Goal: Task Accomplishment & Management: Manage account settings

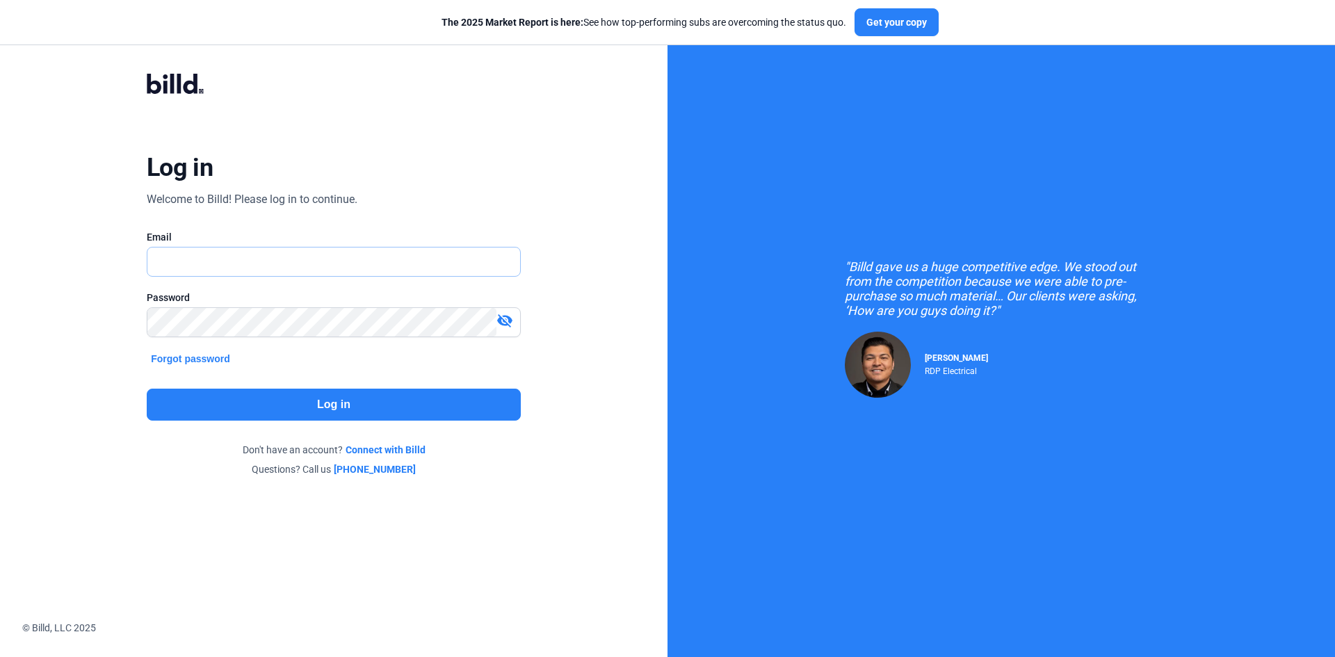
click at [239, 264] on input "text" at bounding box center [325, 262] width 357 height 29
drag, startPoint x: 339, startPoint y: 243, endPoint x: 338, endPoint y: 256, distance: 13.3
paste input "[PERSON_NAME][EMAIL_ADDRESS][DOMAIN_NAME]"
type input "[PERSON_NAME][EMAIL_ADDRESS][DOMAIN_NAME]"
click at [337, 410] on button "Log in" at bounding box center [334, 405] width 374 height 32
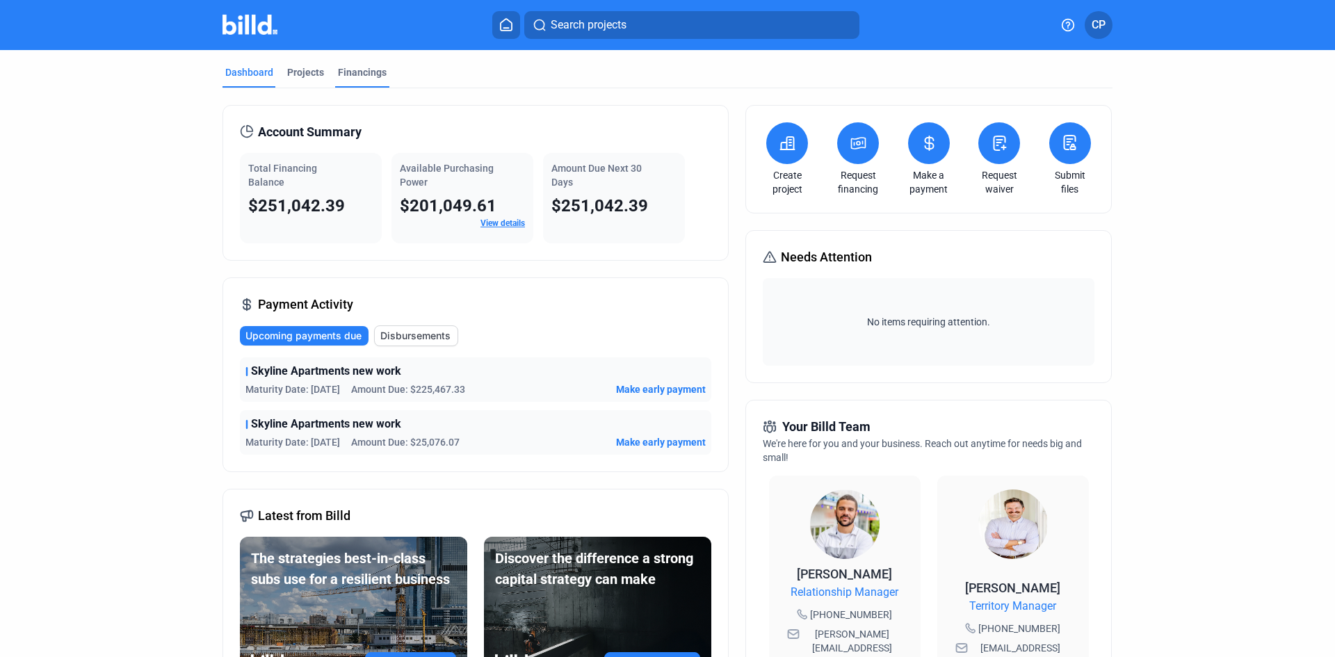
click at [341, 74] on div "Financings" at bounding box center [362, 72] width 49 height 14
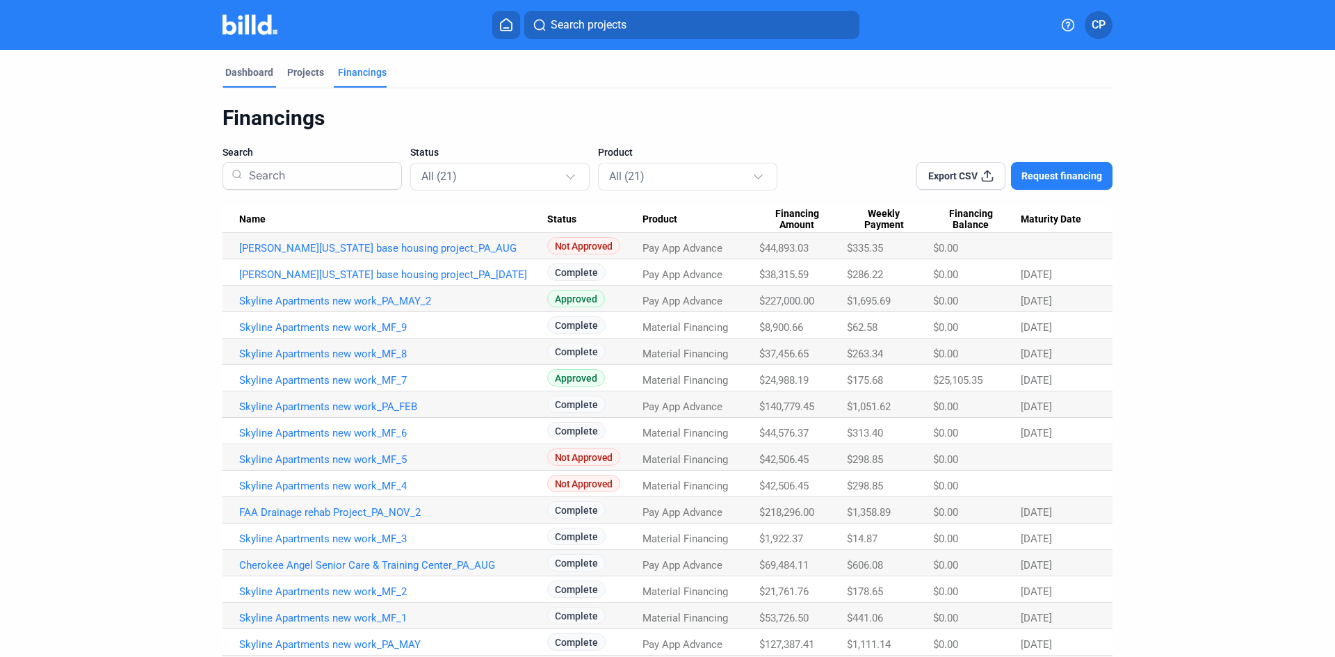
click at [259, 76] on div "Dashboard" at bounding box center [249, 72] width 48 height 14
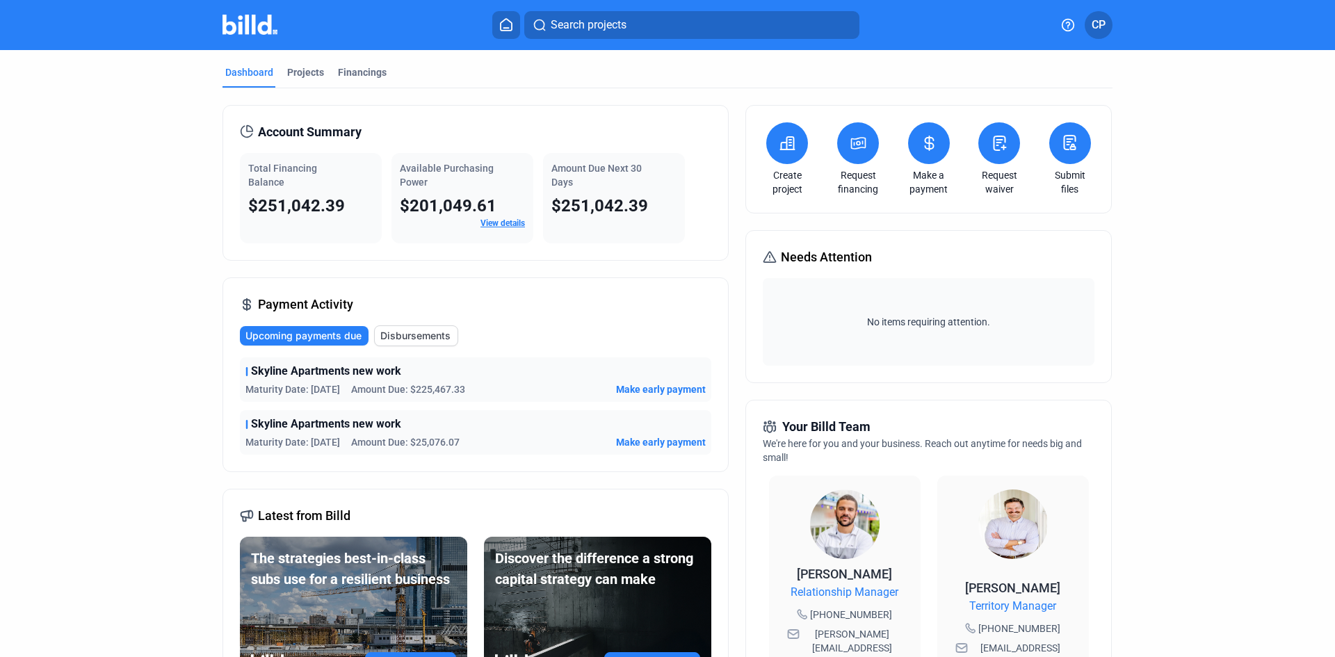
click at [291, 335] on span "Upcoming payments due" at bounding box center [303, 336] width 116 height 14
click at [282, 334] on span "Upcoming payments due" at bounding box center [303, 336] width 116 height 14
click at [314, 79] on div "Projects" at bounding box center [305, 76] width 42 height 22
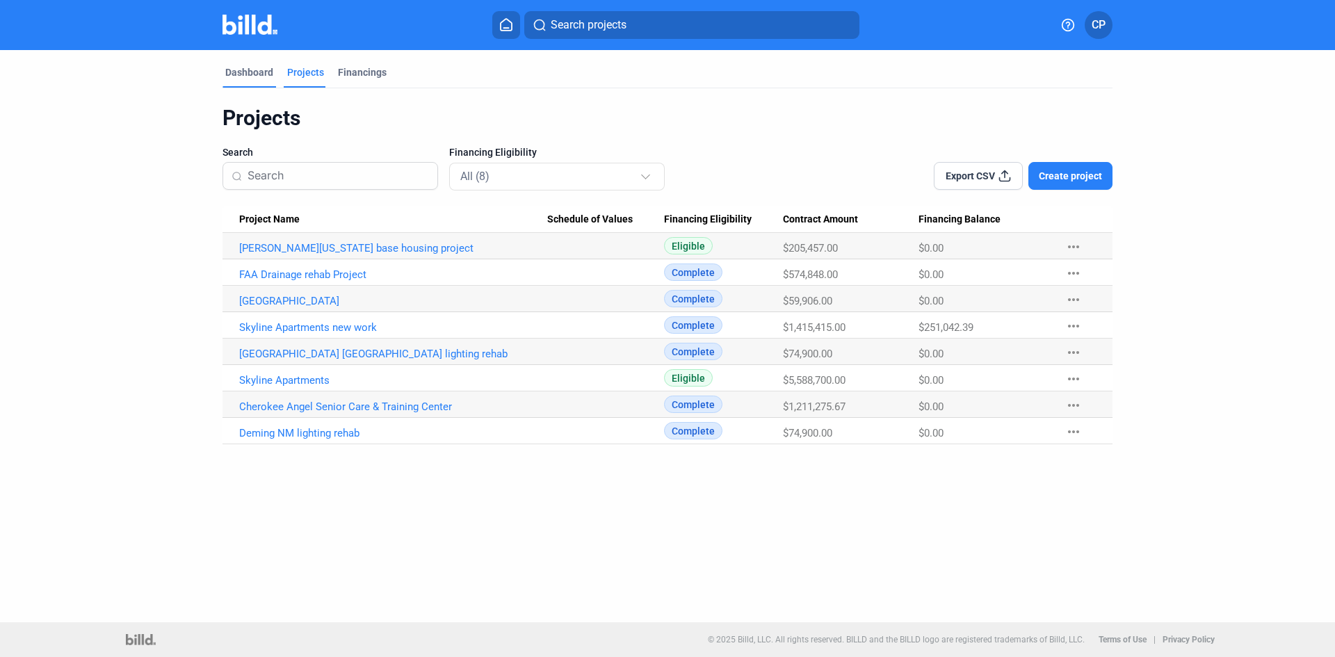
click at [257, 77] on div "Dashboard" at bounding box center [249, 72] width 48 height 14
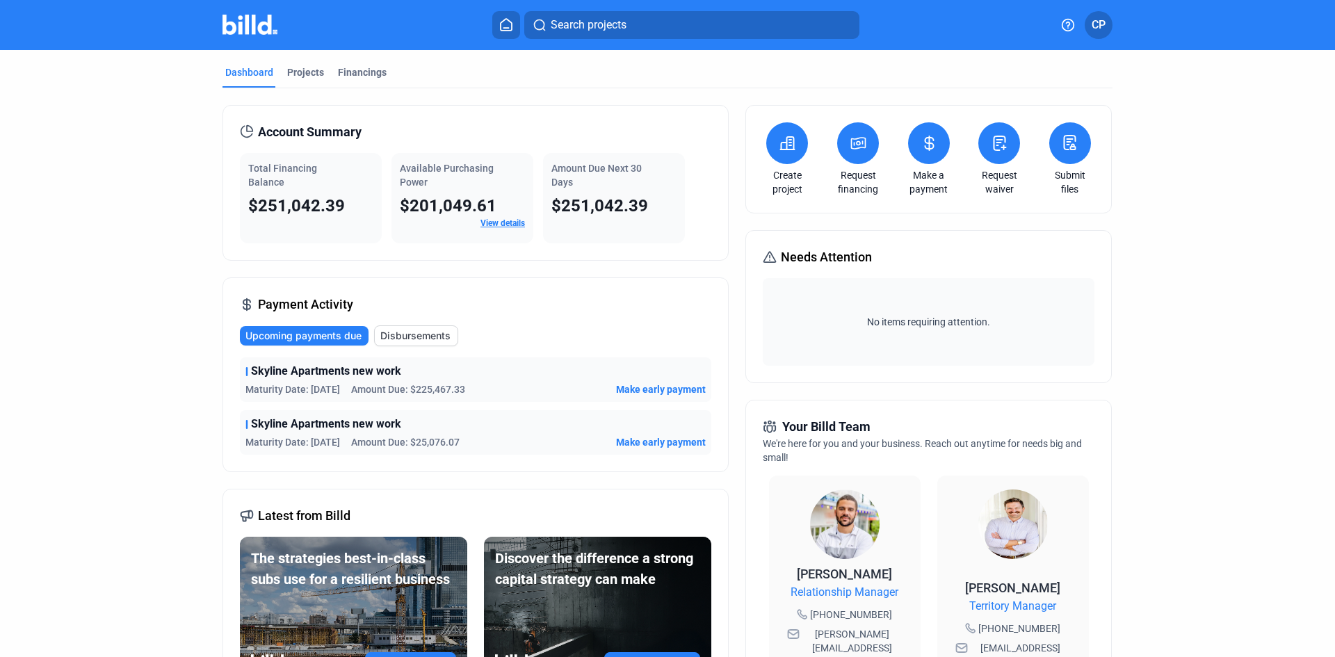
click at [412, 331] on span "Disbursements" at bounding box center [415, 336] width 70 height 14
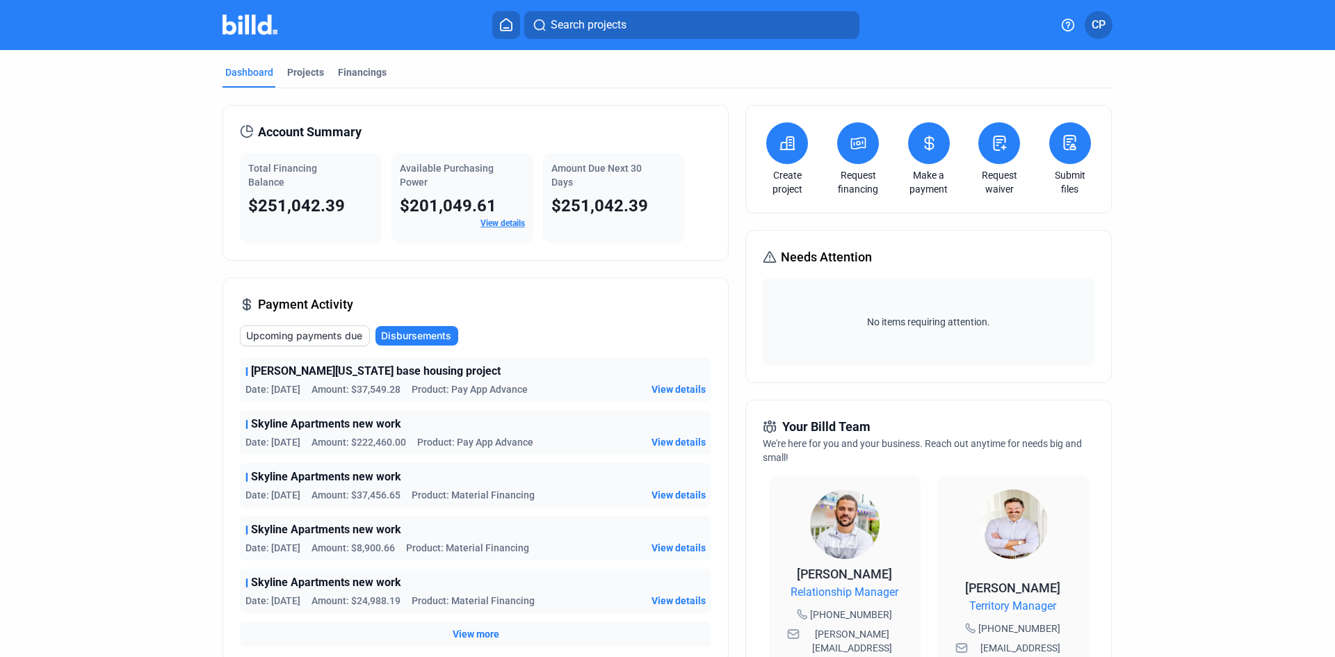
click at [688, 389] on span "View details" at bounding box center [679, 389] width 54 height 14
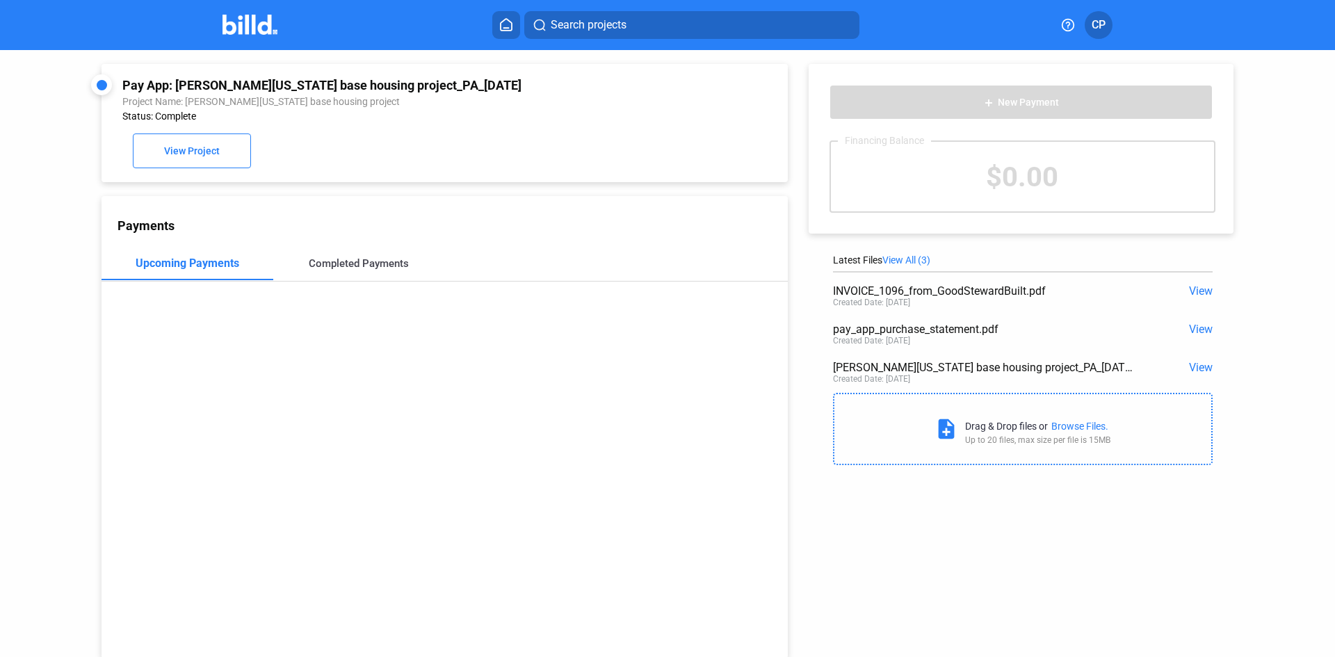
click at [368, 267] on div "Completed Payments" at bounding box center [359, 263] width 100 height 13
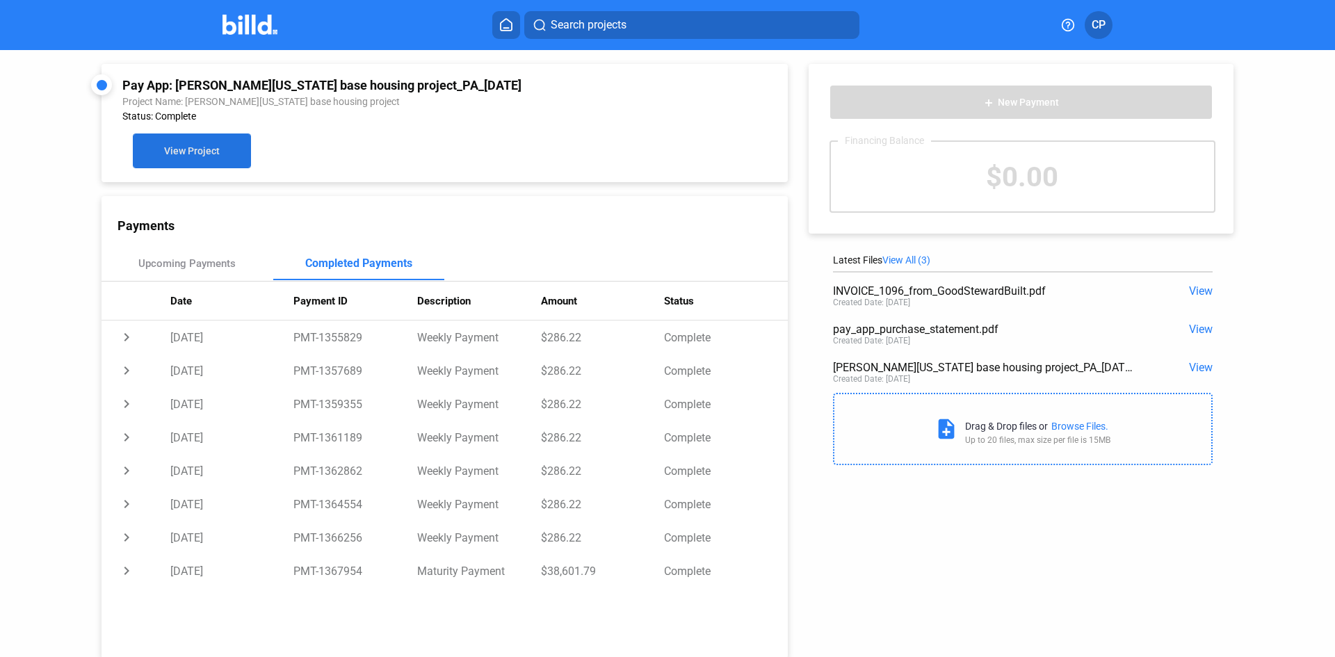
click at [179, 152] on span "View Project" at bounding box center [192, 151] width 56 height 11
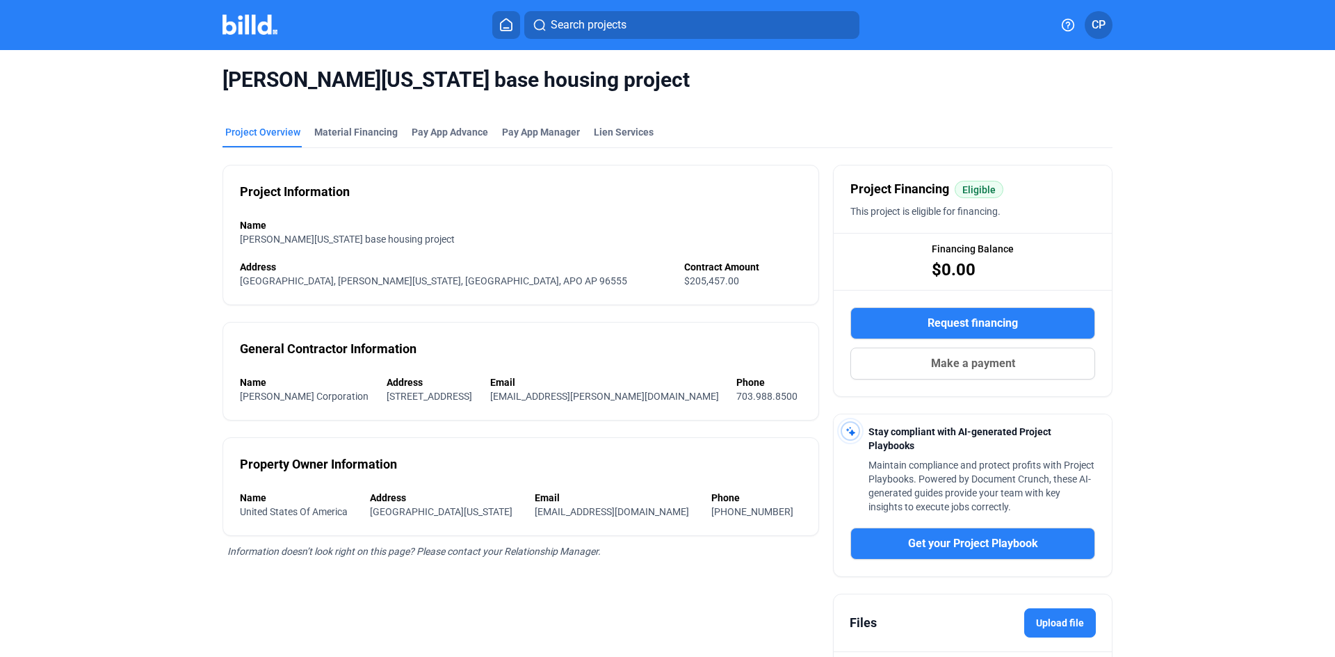
click at [256, 33] on img at bounding box center [250, 25] width 55 height 20
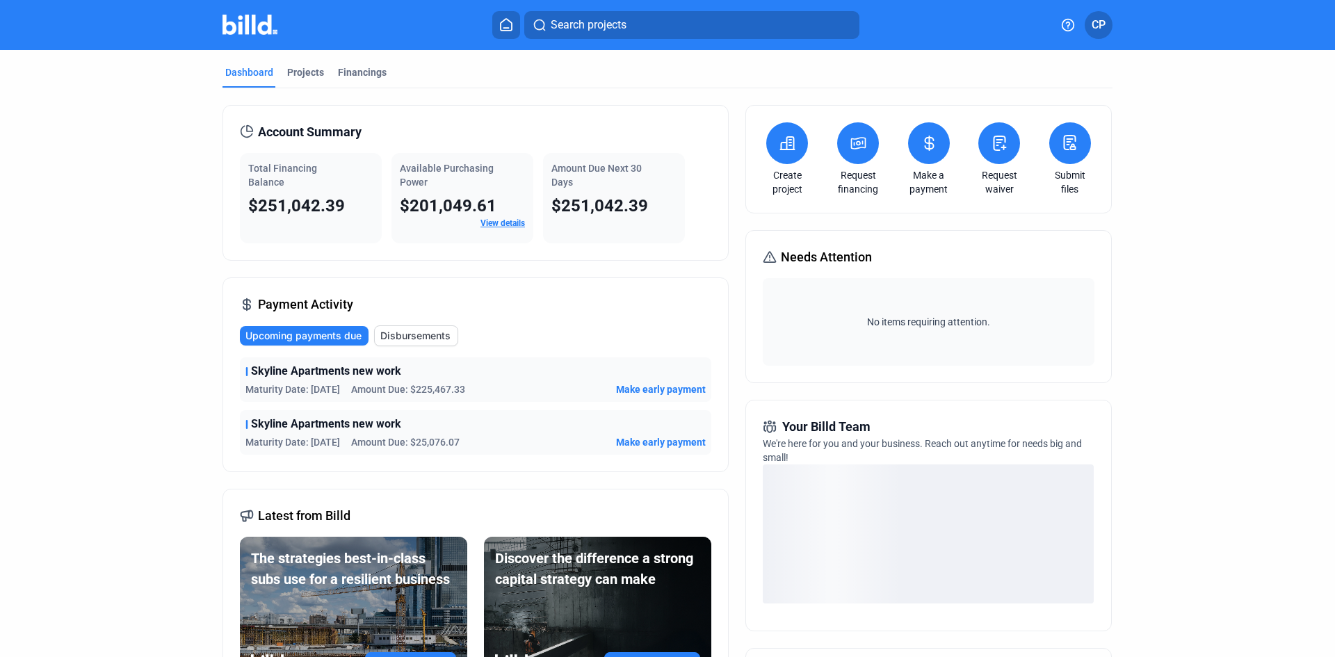
click at [313, 331] on span "Upcoming payments due" at bounding box center [303, 336] width 116 height 14
click at [436, 336] on span "Disbursements" at bounding box center [415, 336] width 70 height 14
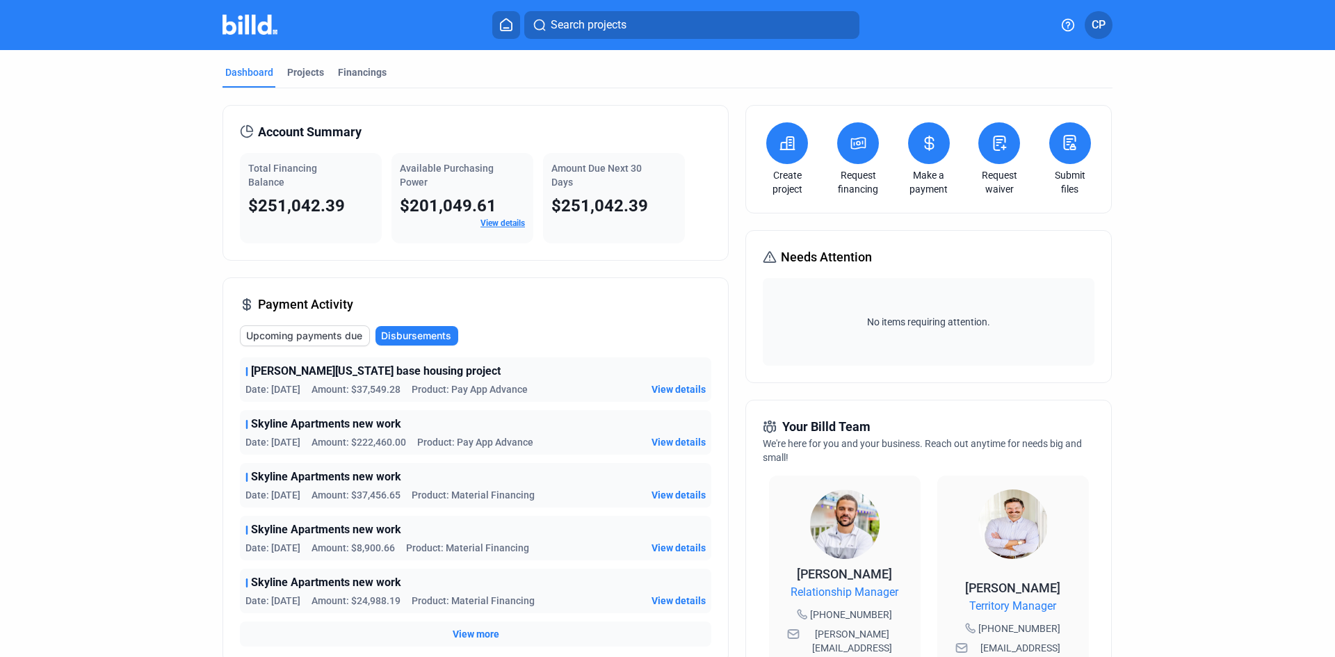
click at [291, 333] on span "Upcoming payments due" at bounding box center [304, 336] width 116 height 14
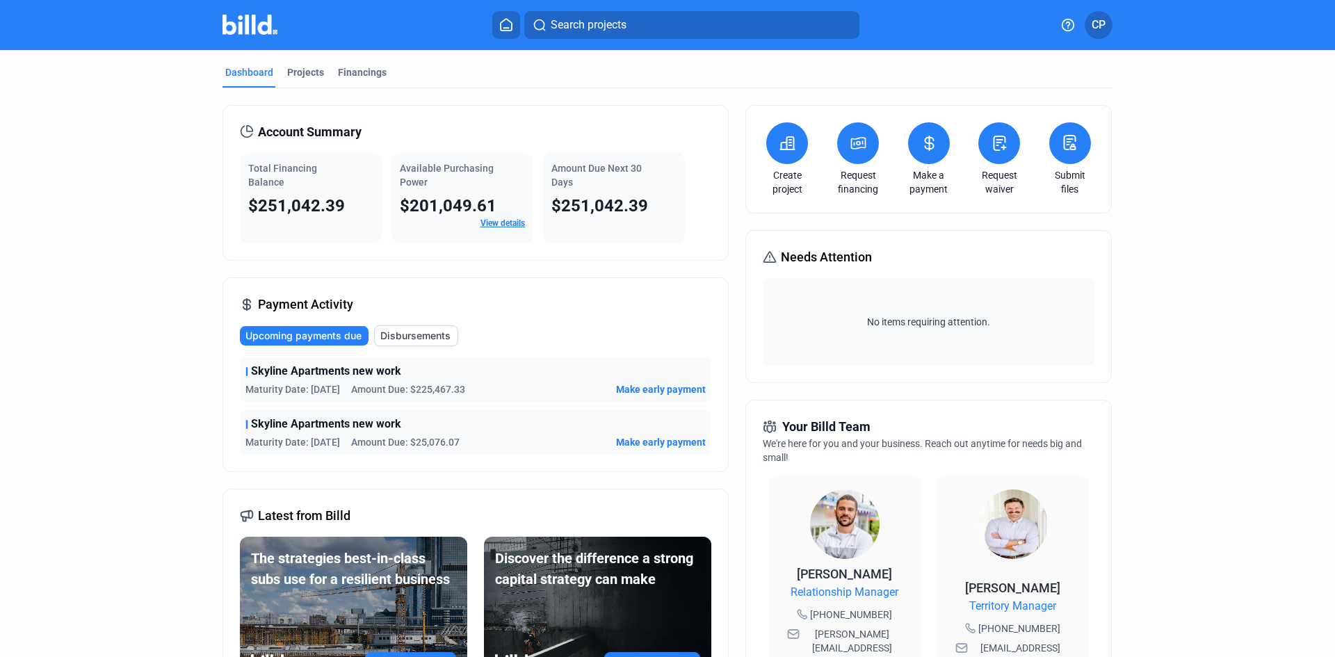
click at [291, 333] on span "Upcoming payments due" at bounding box center [303, 336] width 116 height 14
click at [355, 73] on div "Financings" at bounding box center [362, 72] width 49 height 14
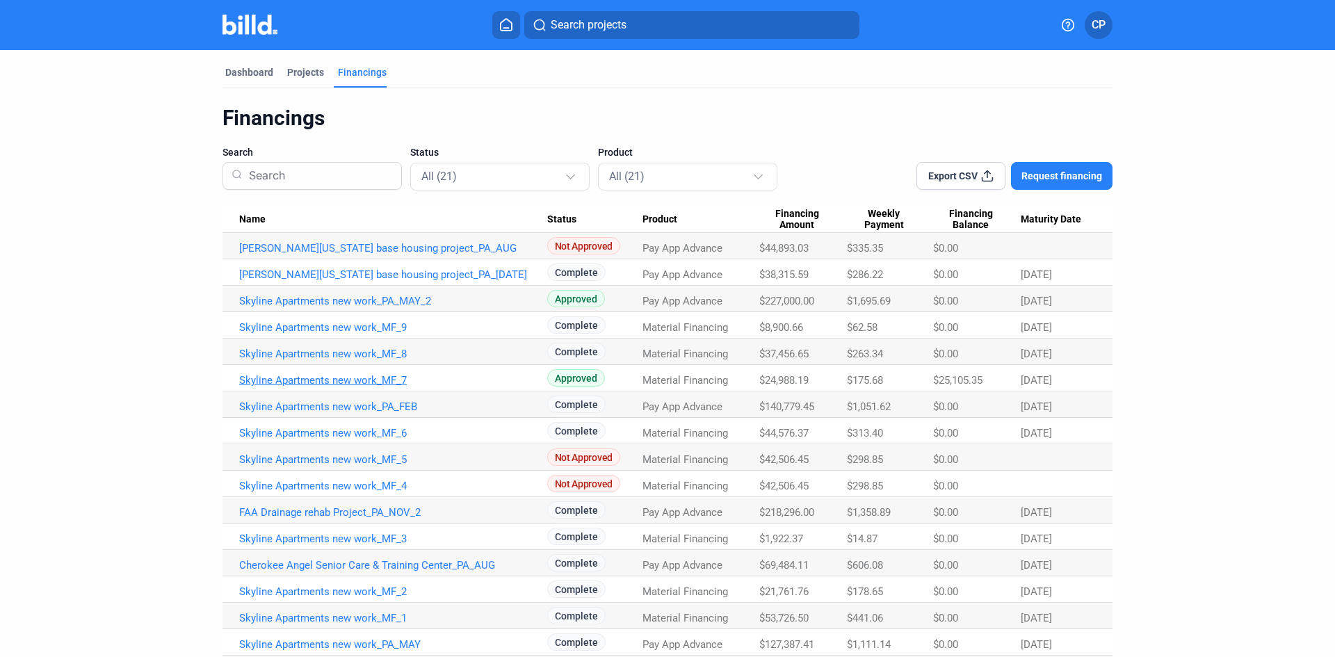
click at [349, 380] on link "Skyline Apartments new work_MF_7" at bounding box center [393, 380] width 308 height 13
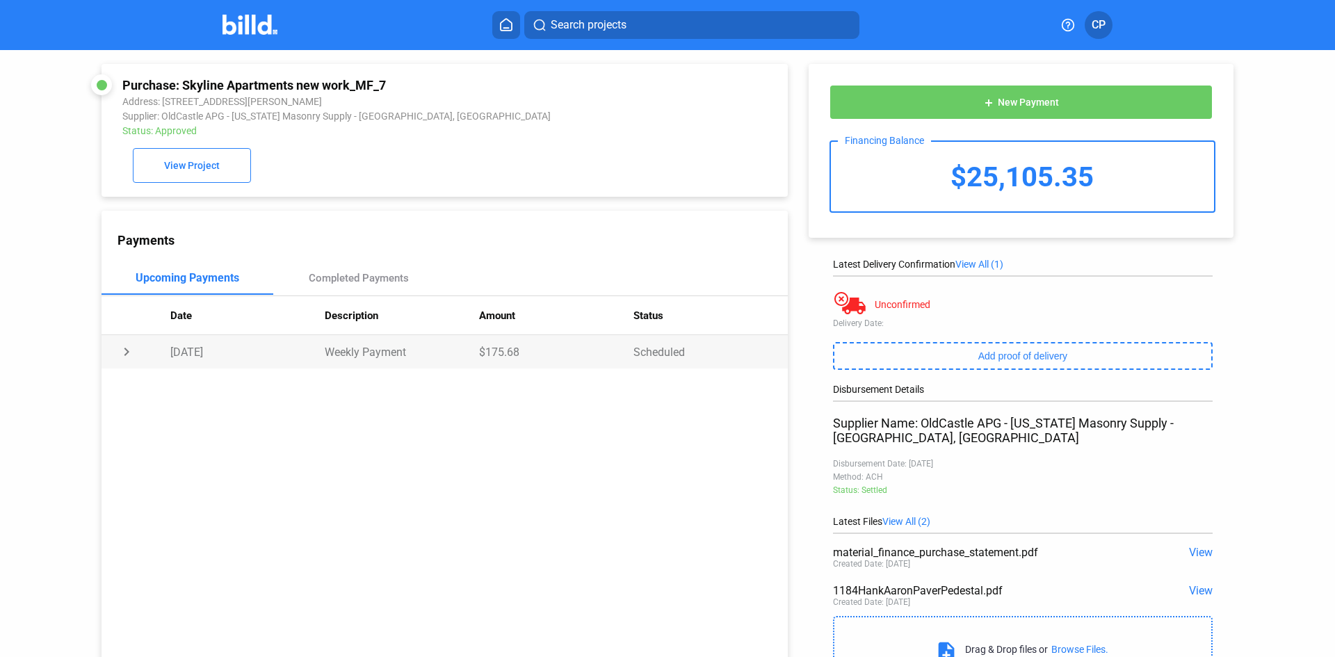
click at [122, 354] on td "chevron_right" at bounding box center [136, 351] width 69 height 33
click at [122, 355] on td "expand_more" at bounding box center [136, 351] width 69 height 33
click at [351, 274] on div "Completed Payments" at bounding box center [359, 277] width 172 height 33
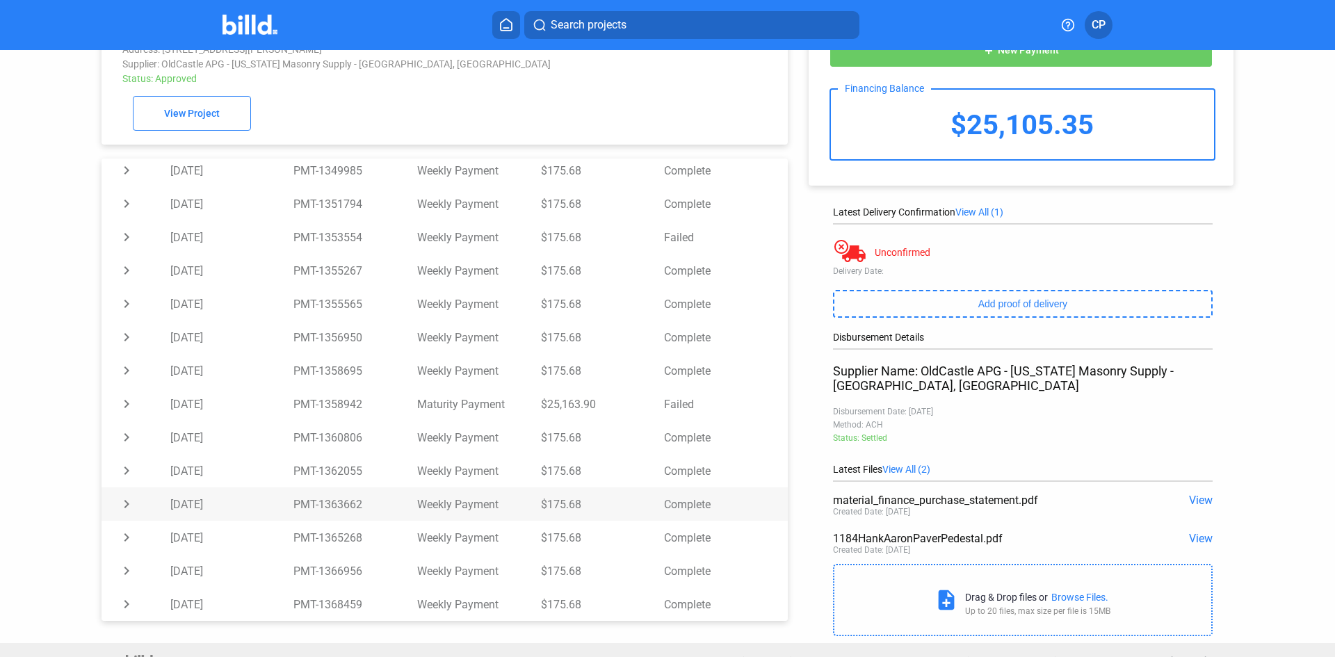
scroll to position [76, 0]
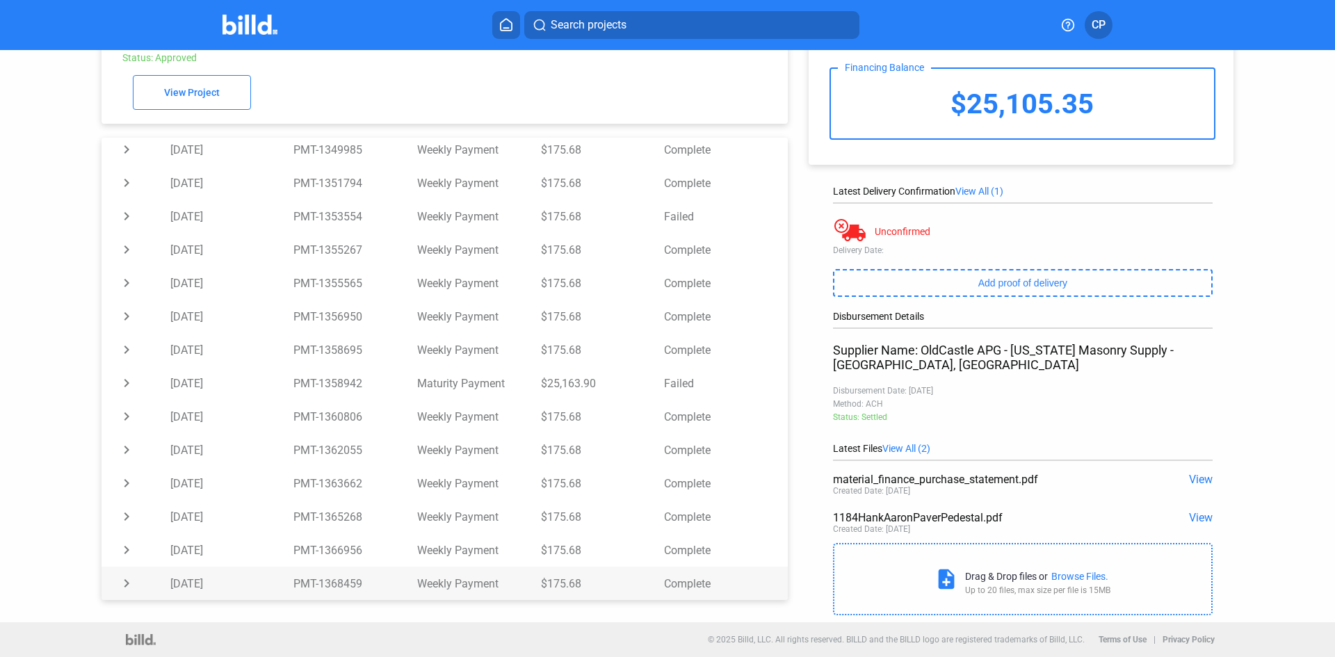
click at [124, 585] on td "chevron_right" at bounding box center [136, 583] width 69 height 33
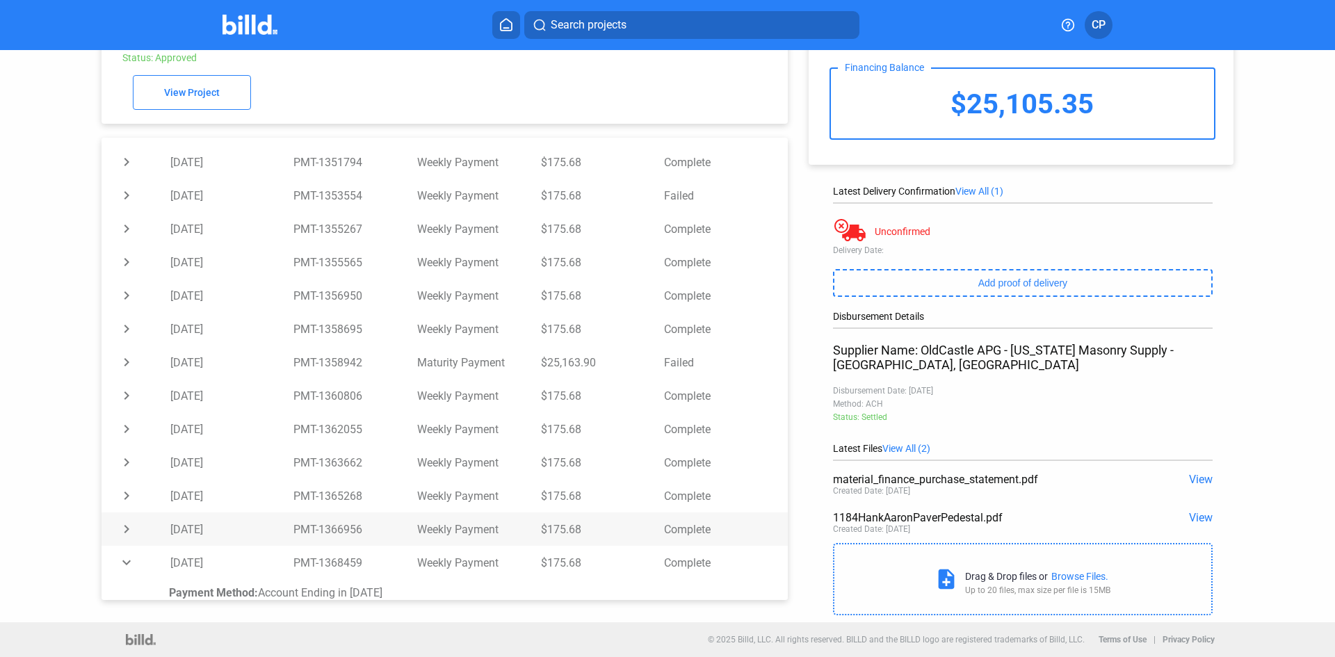
scroll to position [495, 0]
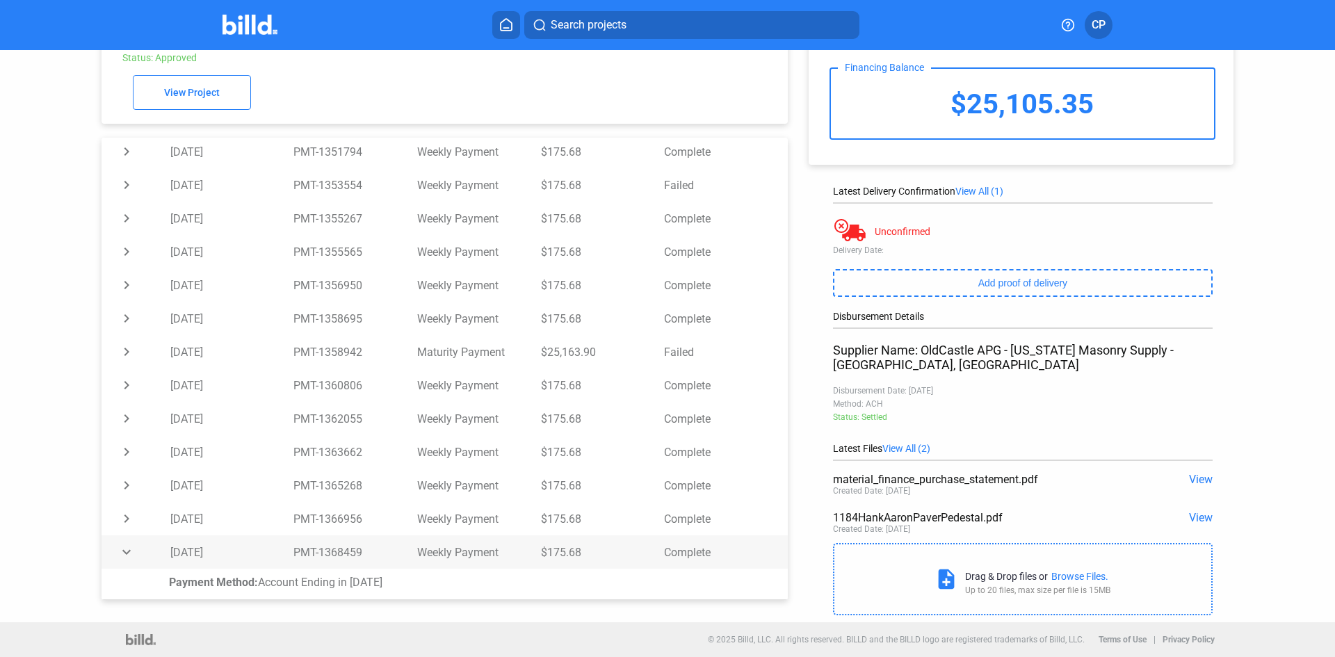
click at [130, 550] on td "expand_more" at bounding box center [136, 551] width 69 height 33
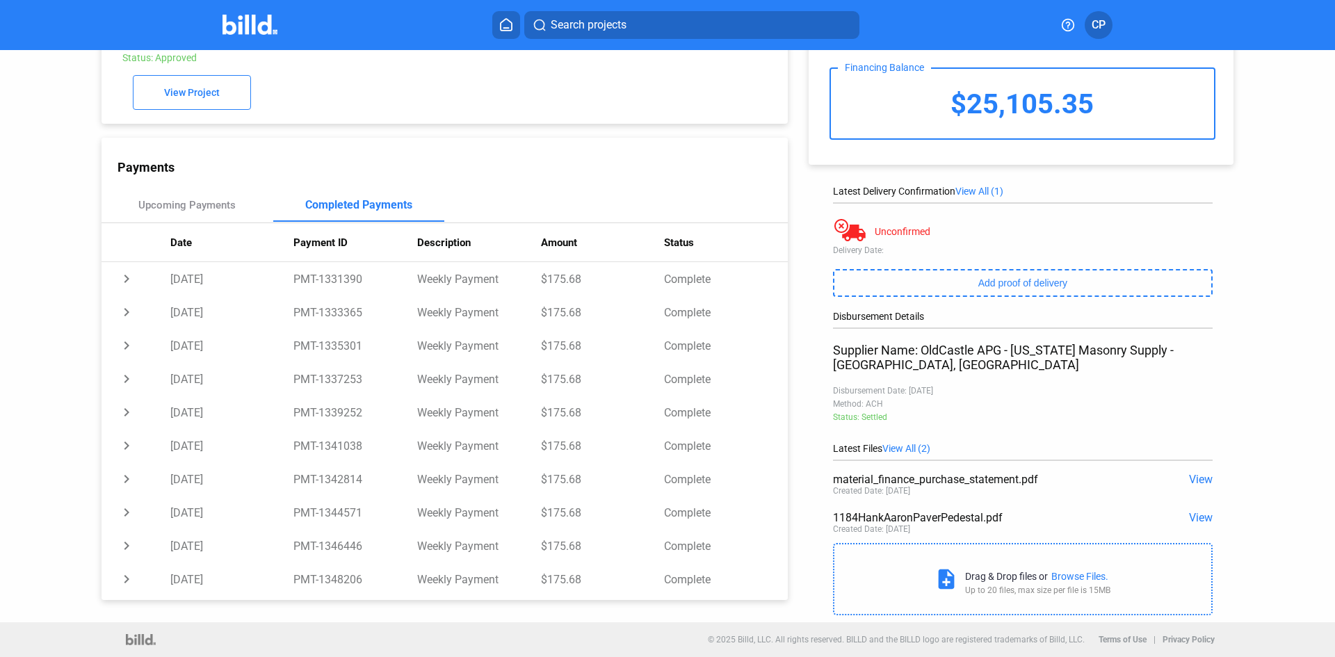
scroll to position [0, 0]
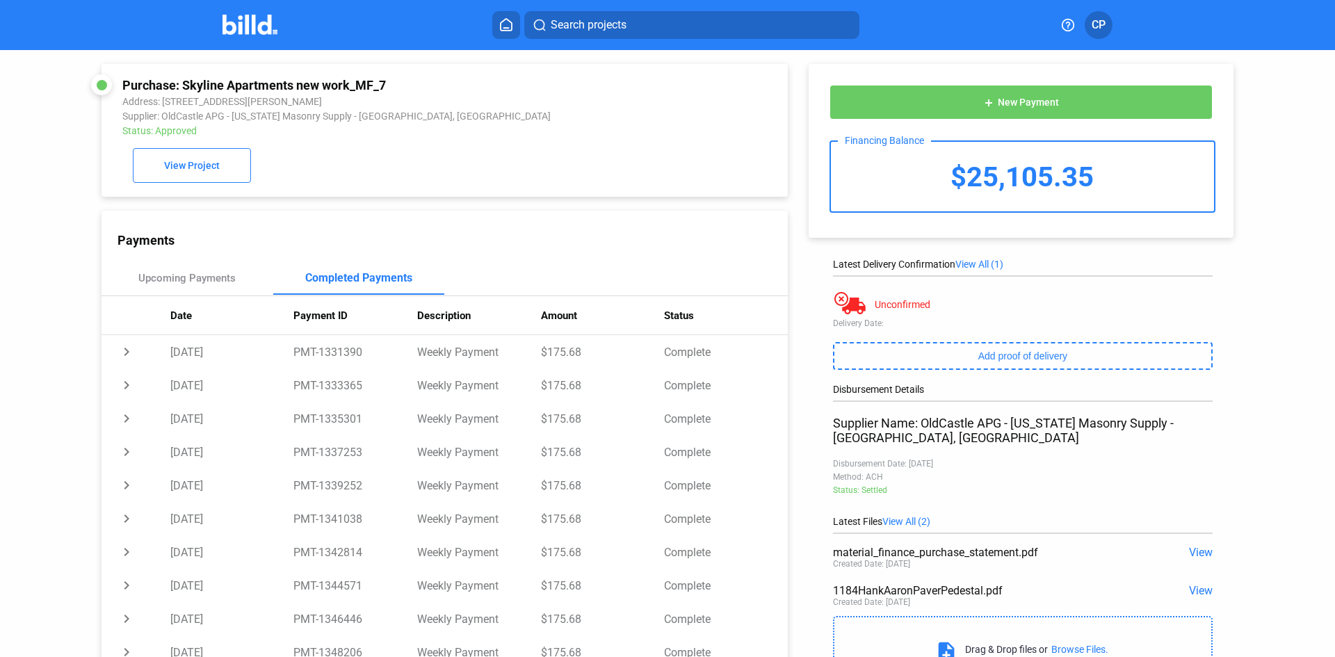
click at [271, 27] on img at bounding box center [250, 25] width 55 height 20
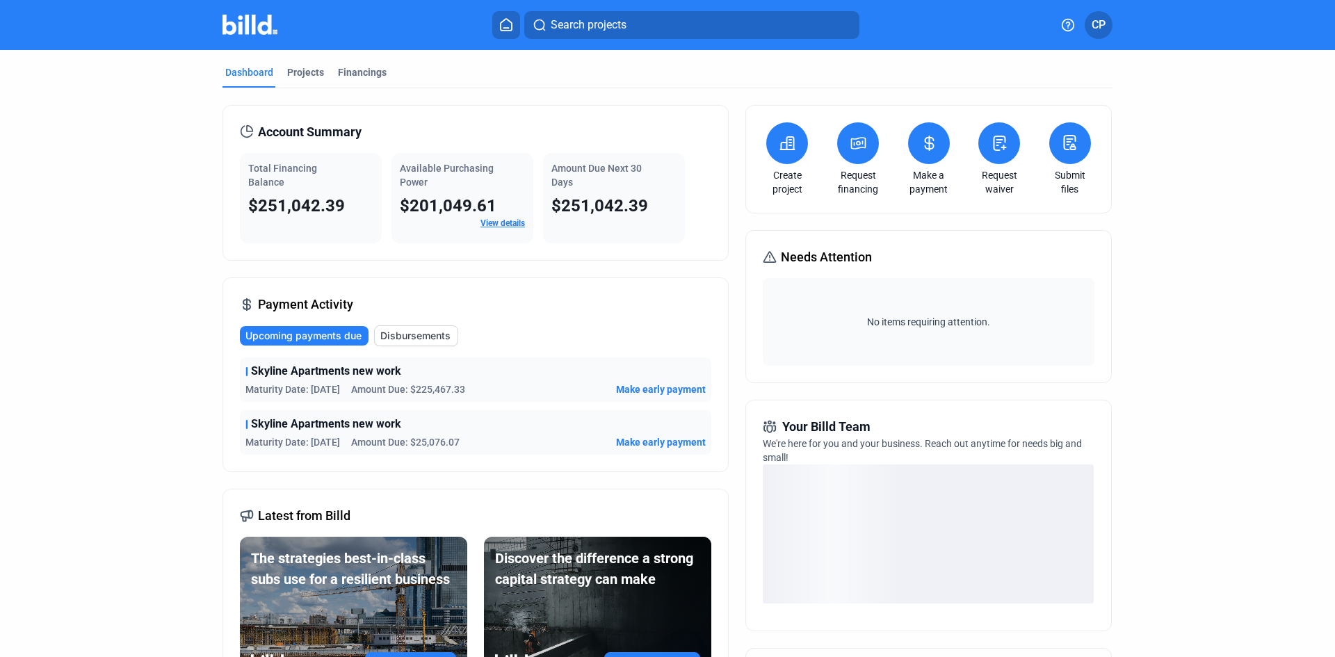
click at [299, 212] on span "$251,042.39" at bounding box center [296, 205] width 97 height 19
click at [309, 201] on span "$251,042.39" at bounding box center [296, 205] width 97 height 19
click at [287, 177] on div "Total Financing Balance" at bounding box center [310, 175] width 125 height 28
click at [477, 160] on div "Available Purchasing Power $201,049.61 View details" at bounding box center [463, 198] width 142 height 90
click at [437, 209] on span "$201,049.61" at bounding box center [448, 205] width 97 height 19
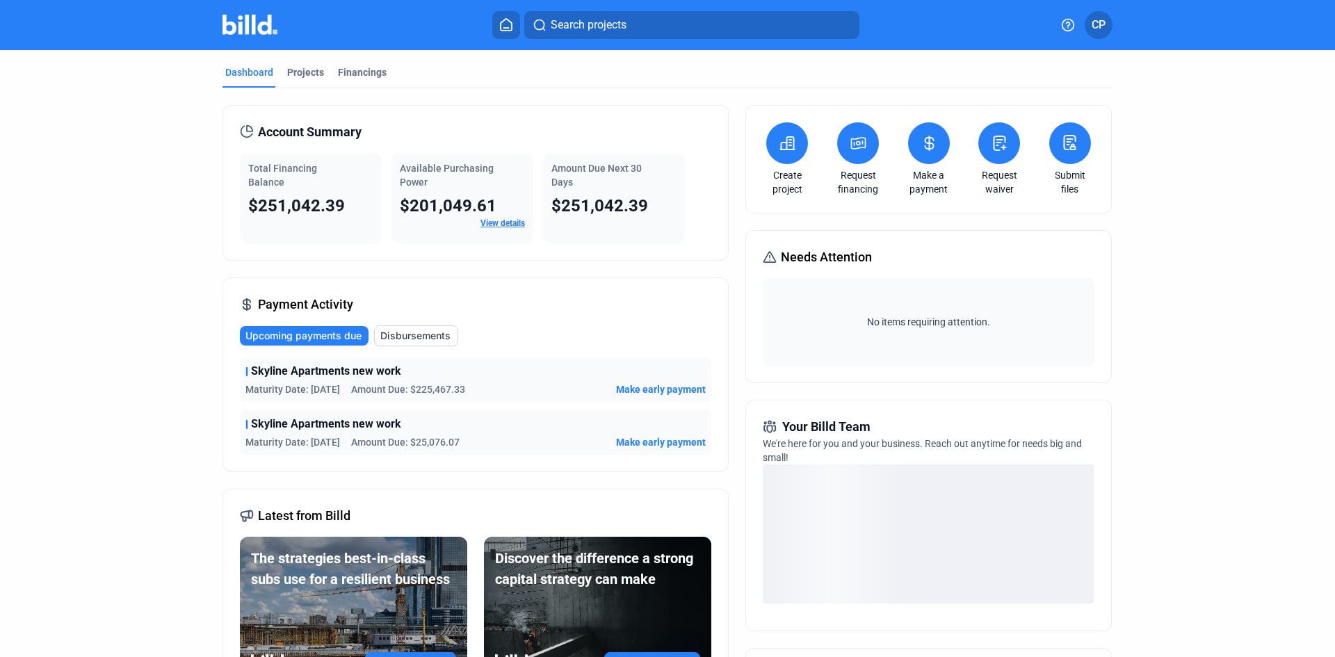
click at [616, 208] on span "$251,042.39" at bounding box center [599, 205] width 97 height 19
click at [648, 204] on div "$251,042.39" at bounding box center [613, 206] width 125 height 22
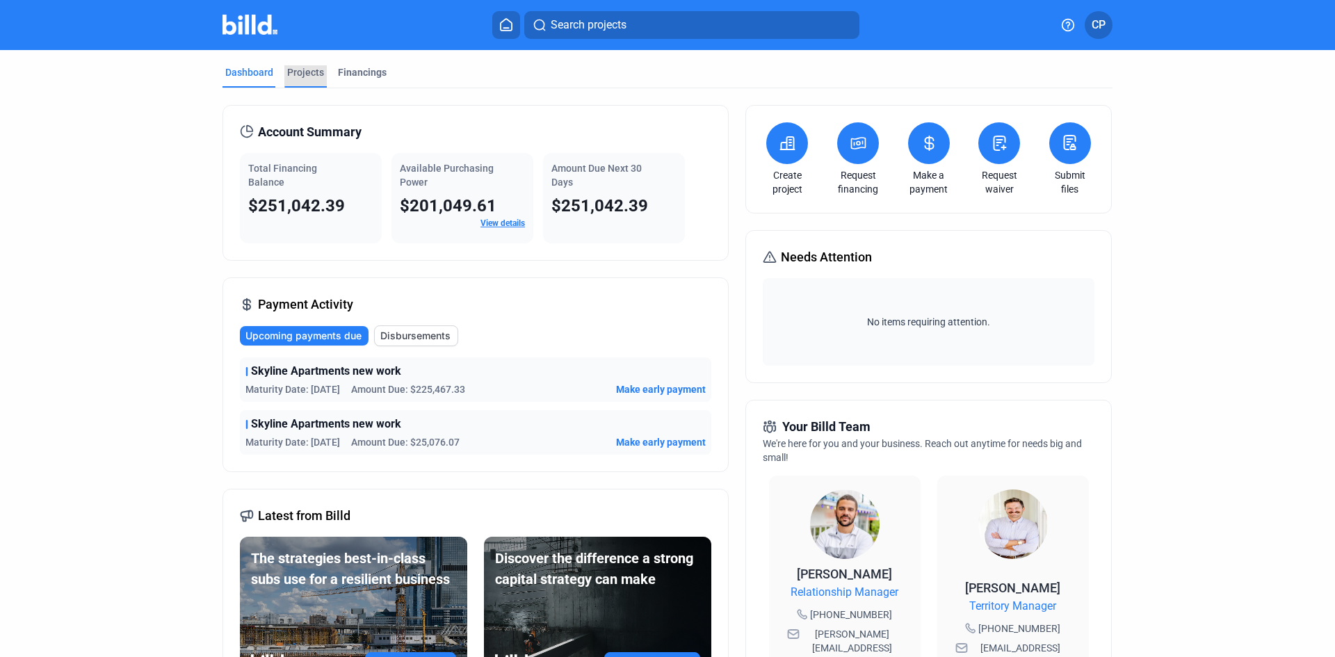
click at [306, 72] on div "Projects" at bounding box center [305, 72] width 37 height 14
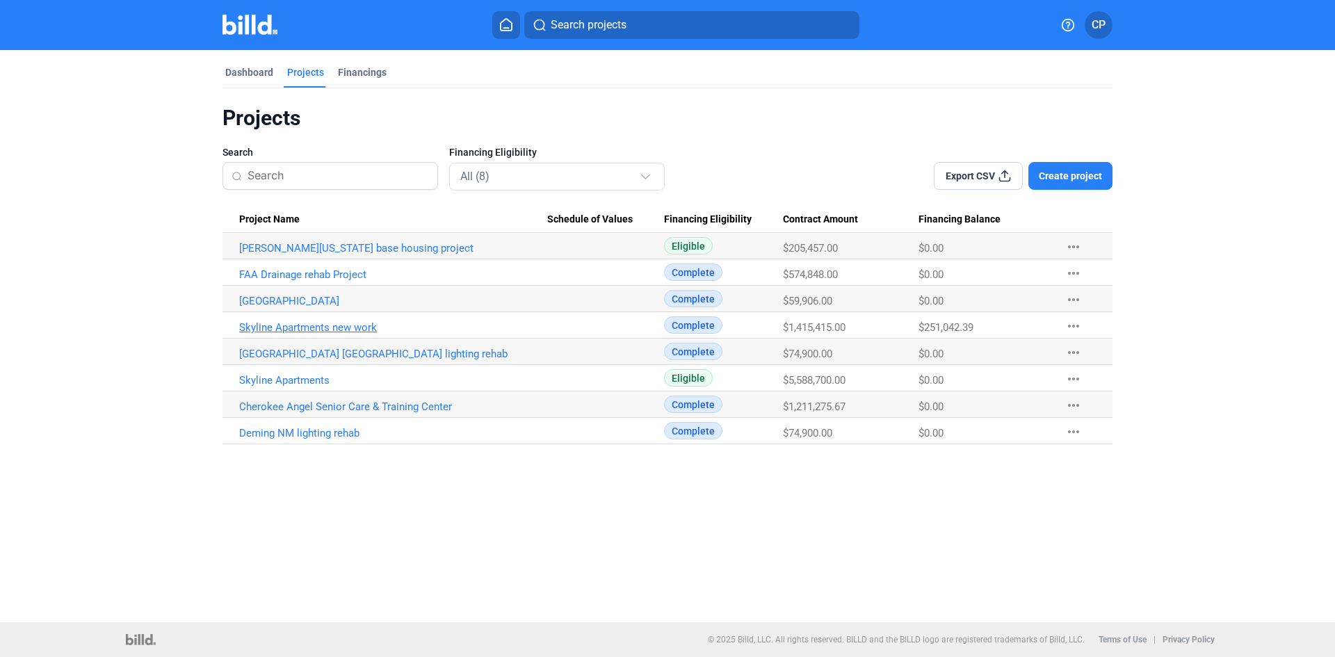
click at [337, 328] on link "Skyline Apartments new work" at bounding box center [393, 327] width 308 height 13
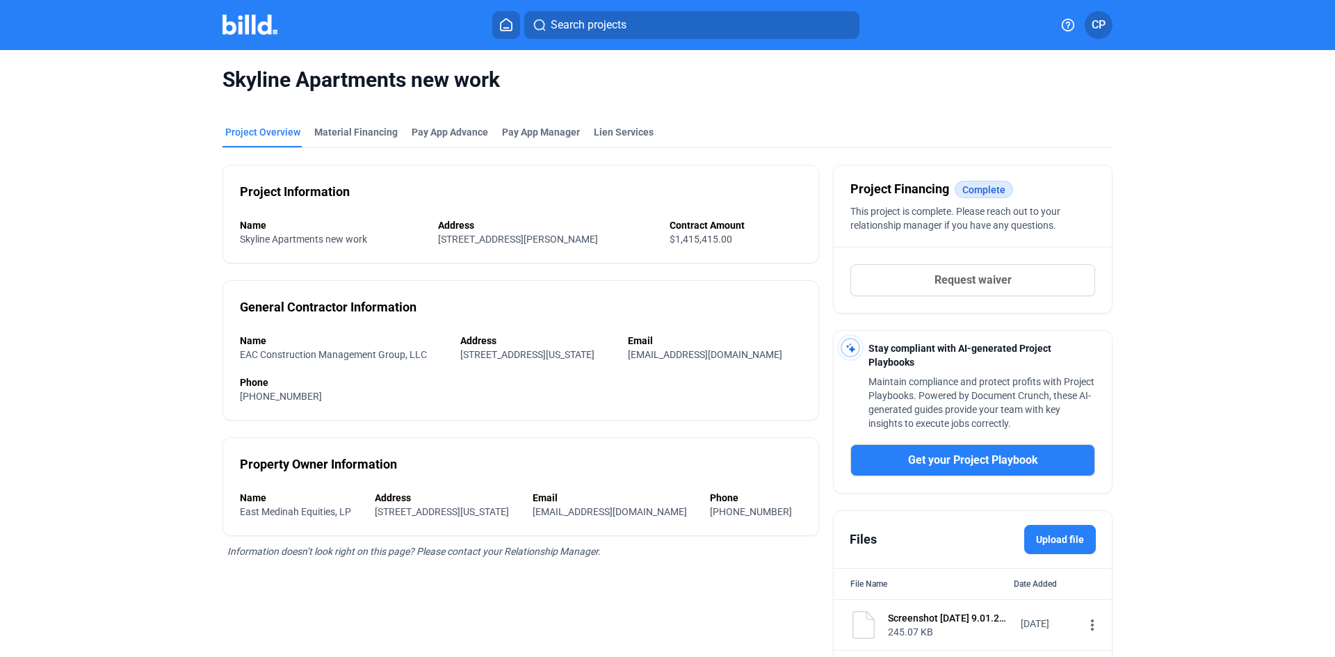
click at [335, 122] on mat-tab-group "Project Overview Material Financing Pay App Advance Pay App Manager Lien Servic…" at bounding box center [668, 406] width 890 height 592
click at [345, 133] on div "Material Financing" at bounding box center [355, 132] width 83 height 14
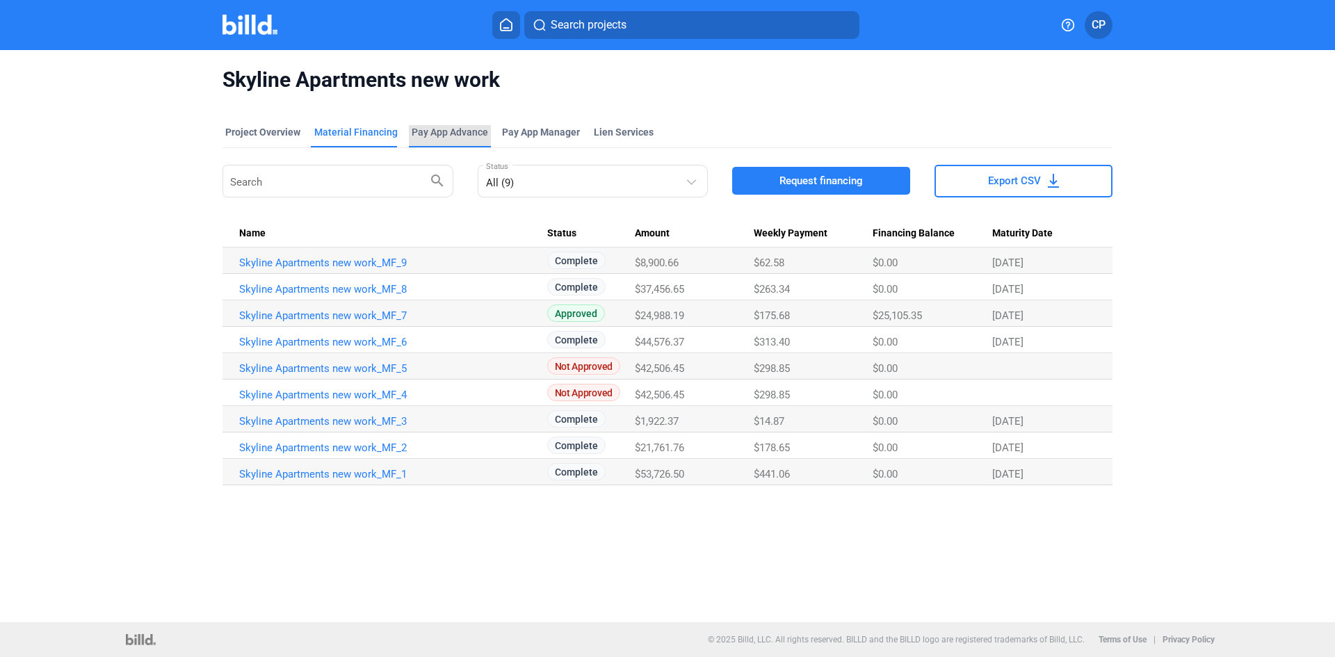
click at [455, 129] on div "Pay App Advance" at bounding box center [450, 132] width 76 height 14
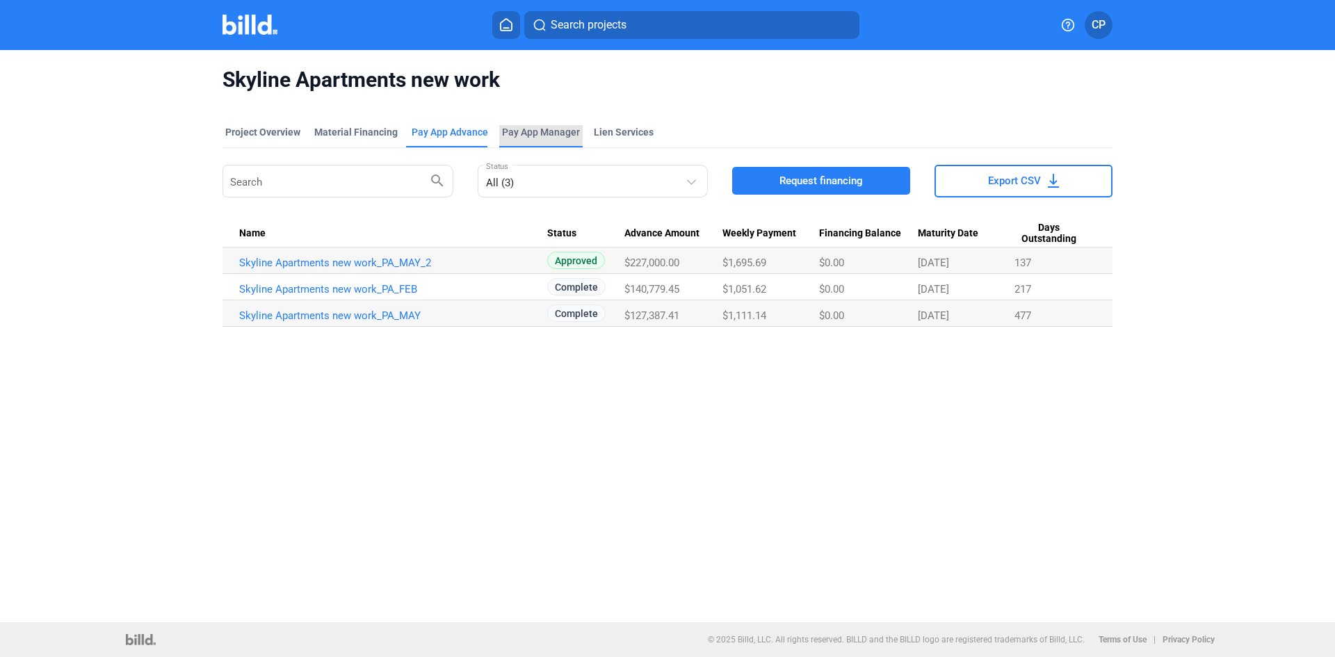
click at [559, 136] on span "Pay App Manager" at bounding box center [541, 132] width 78 height 14
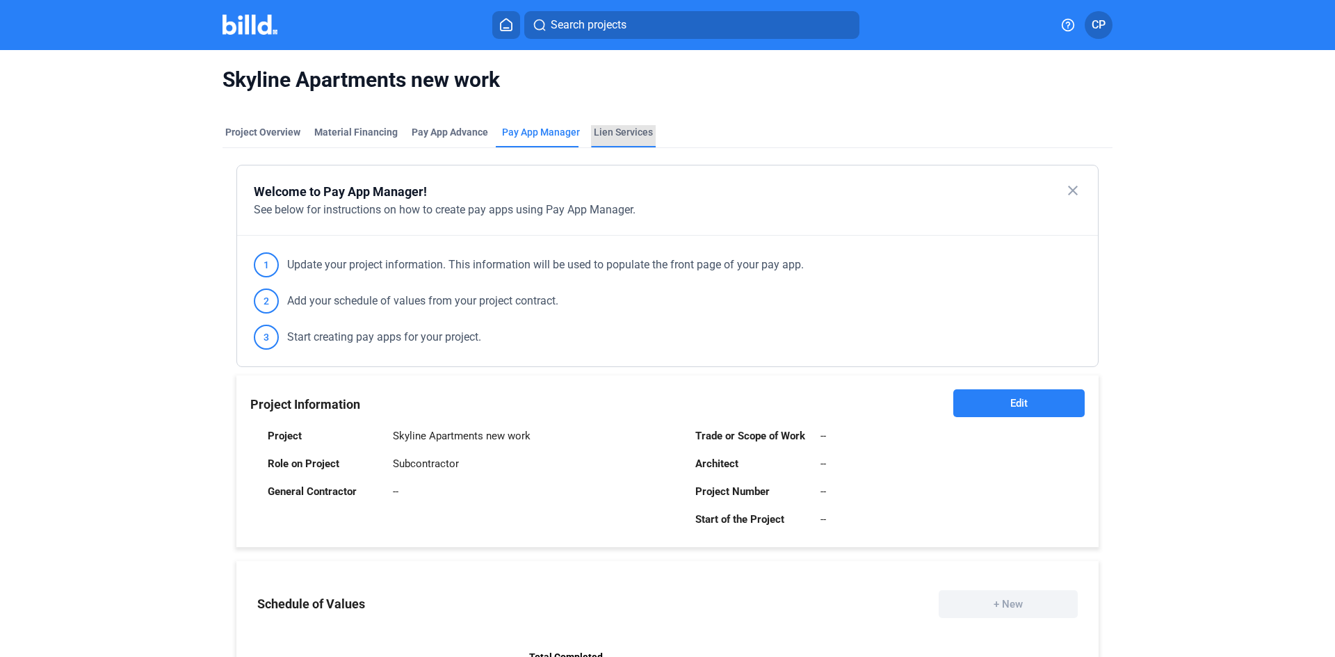
click at [621, 130] on div "Lien Services" at bounding box center [623, 132] width 59 height 14
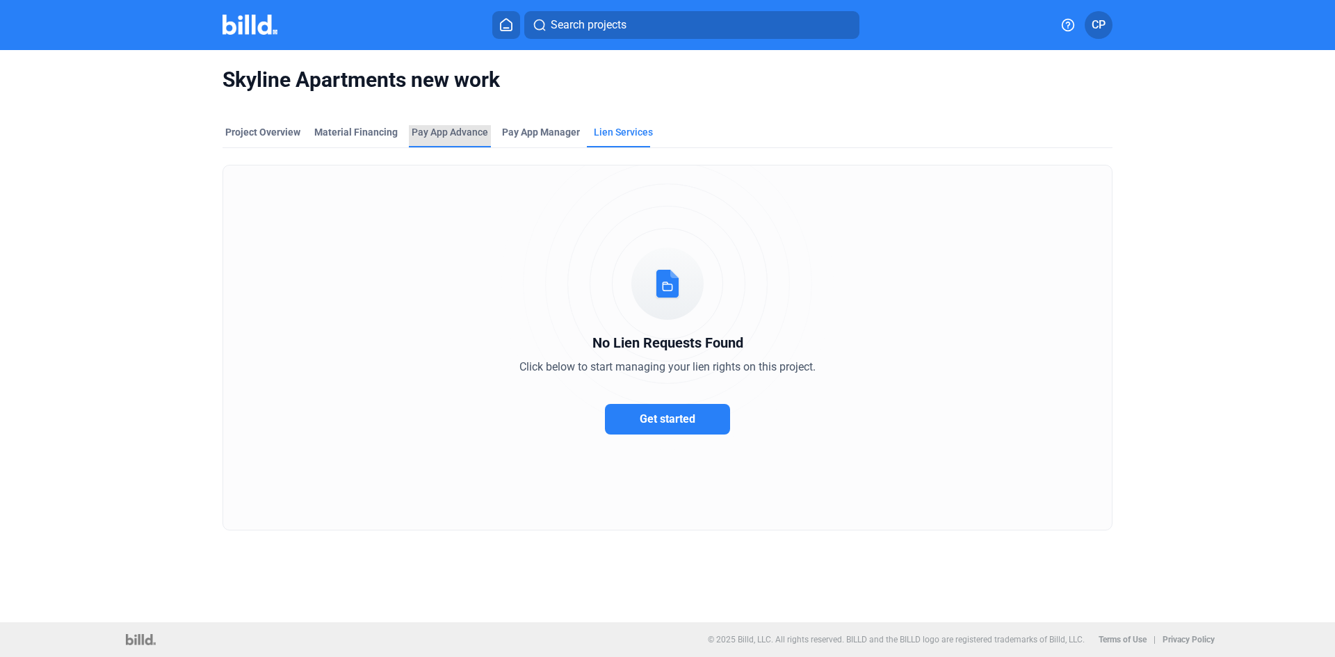
click at [437, 126] on div "Pay App Advance" at bounding box center [450, 132] width 76 height 14
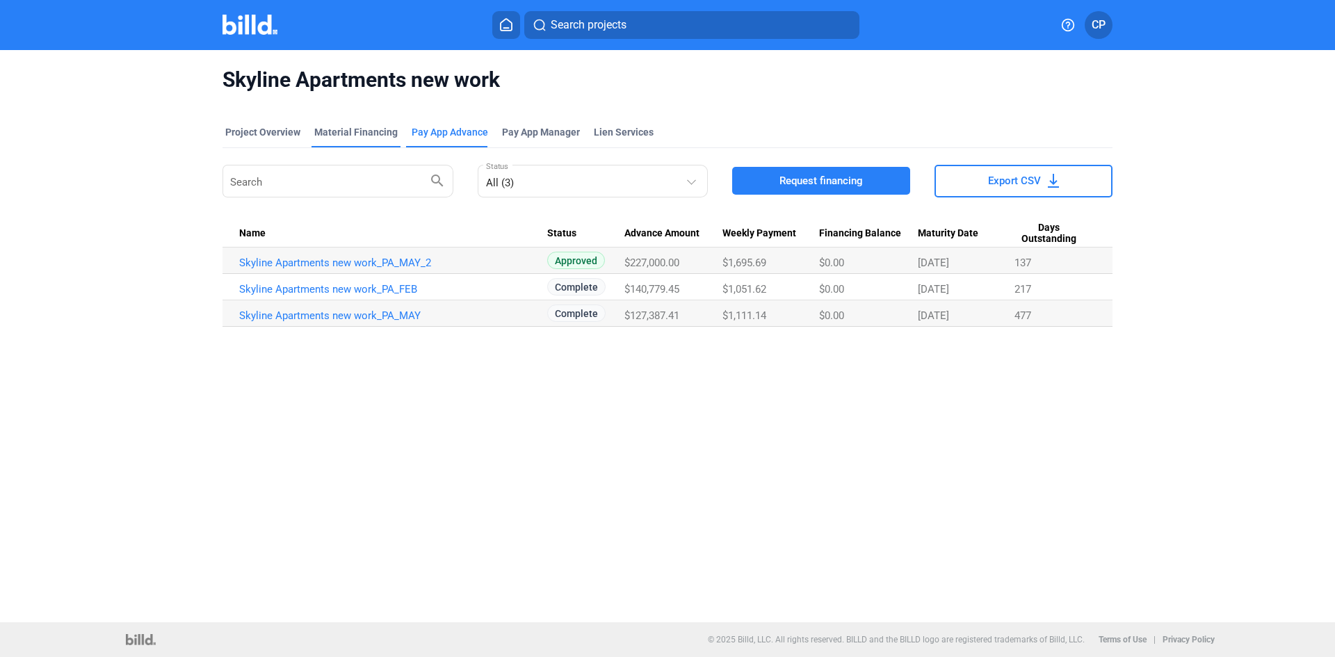
click at [362, 133] on div "Material Financing" at bounding box center [355, 132] width 83 height 14
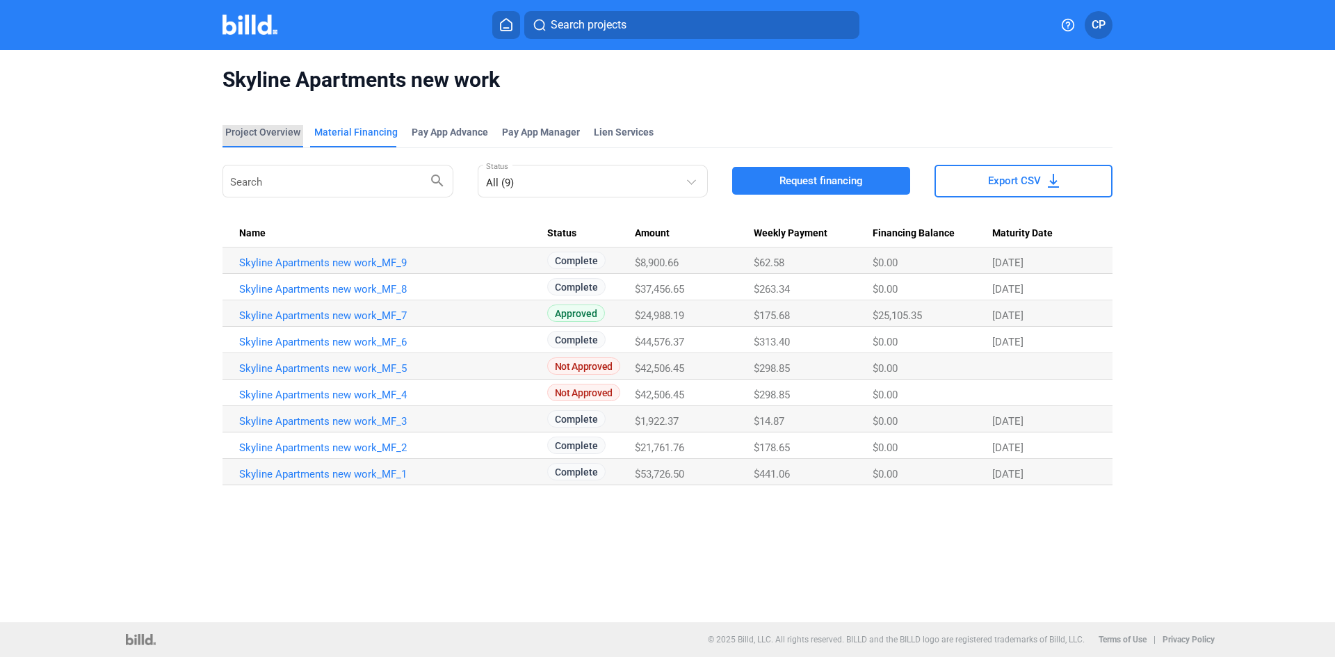
click at [255, 128] on div "Project Overview" at bounding box center [262, 132] width 75 height 14
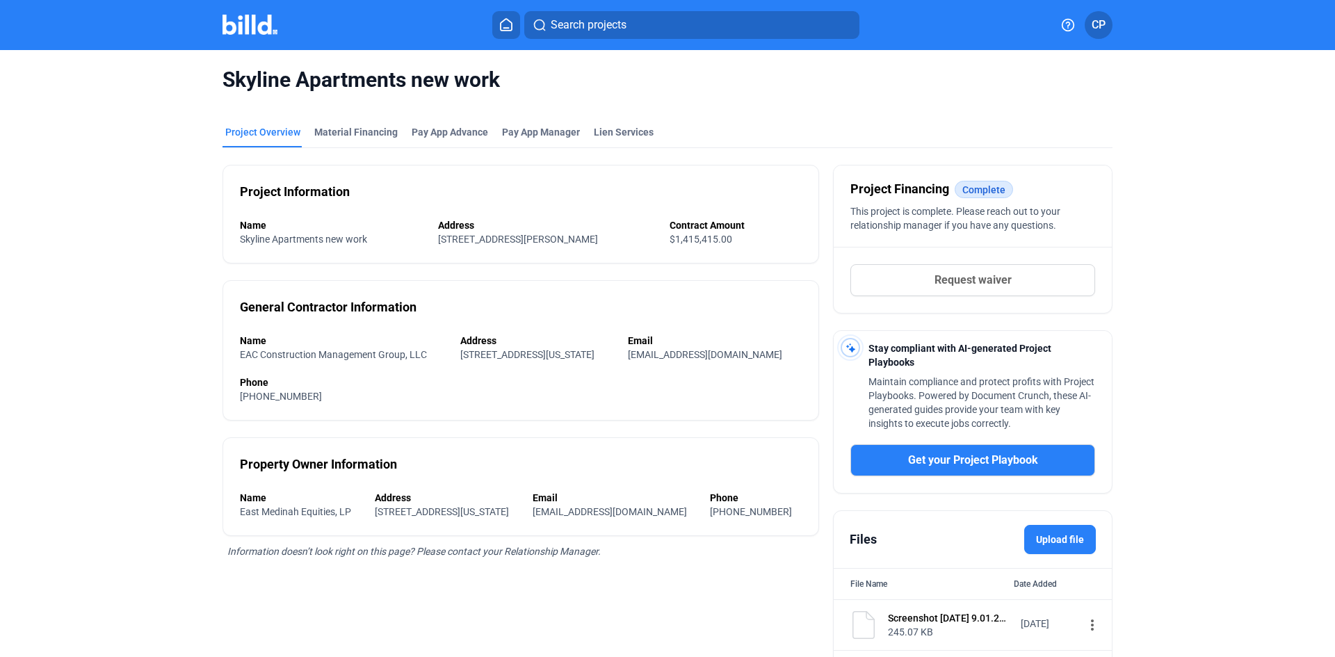
click at [246, 21] on img at bounding box center [250, 25] width 55 height 20
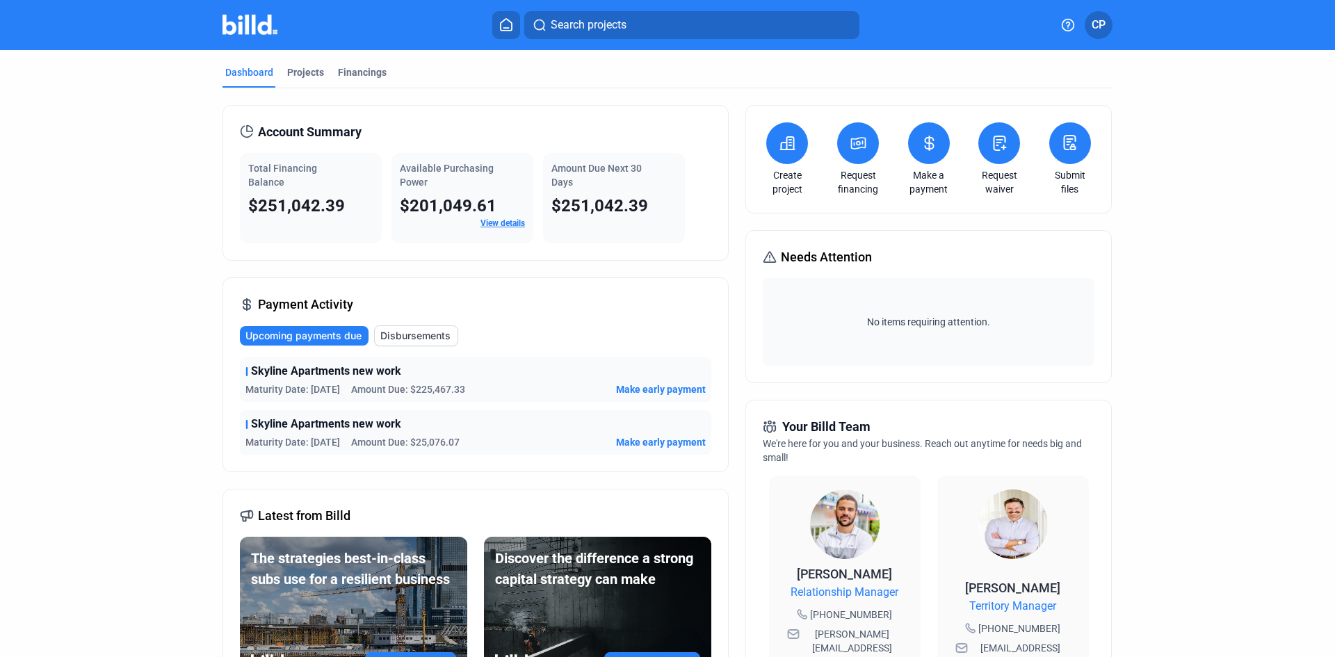
click at [439, 323] on div "Payment Activity Upcoming payments due Disbursements Skyline Apartments new wor…" at bounding box center [476, 374] width 506 height 195
click at [435, 333] on span "Disbursements" at bounding box center [415, 336] width 70 height 14
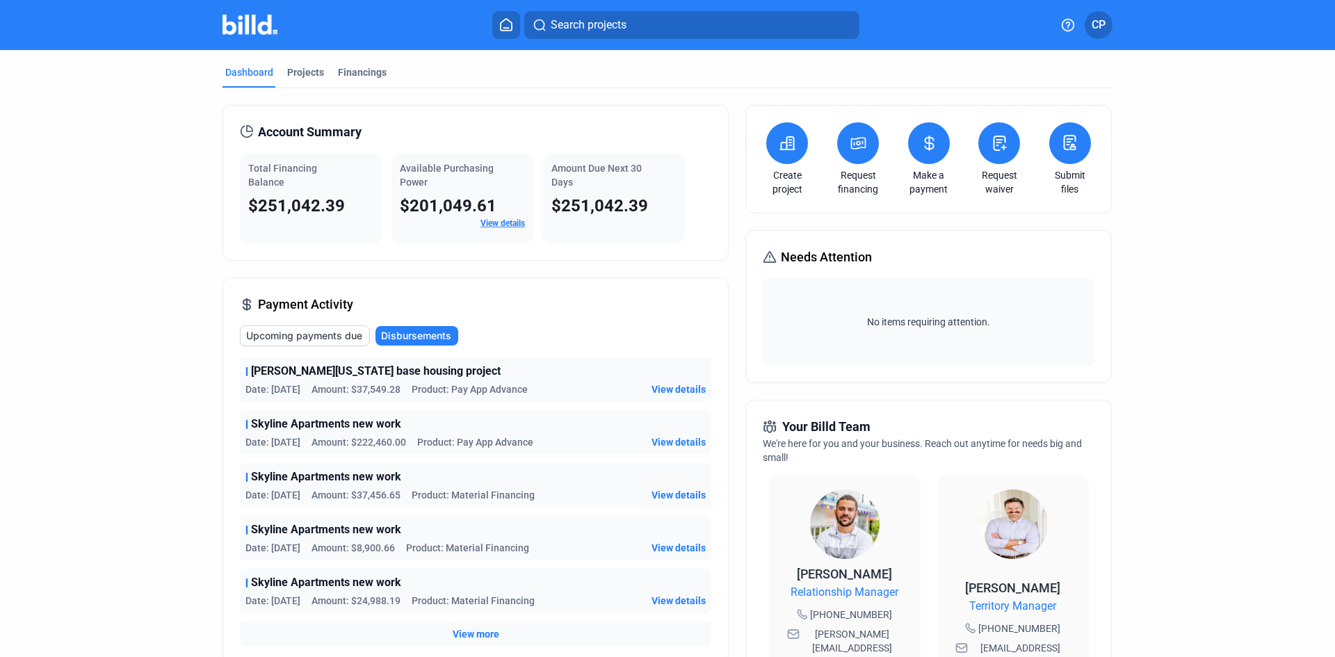
click at [298, 332] on span "Upcoming payments due" at bounding box center [304, 336] width 116 height 14
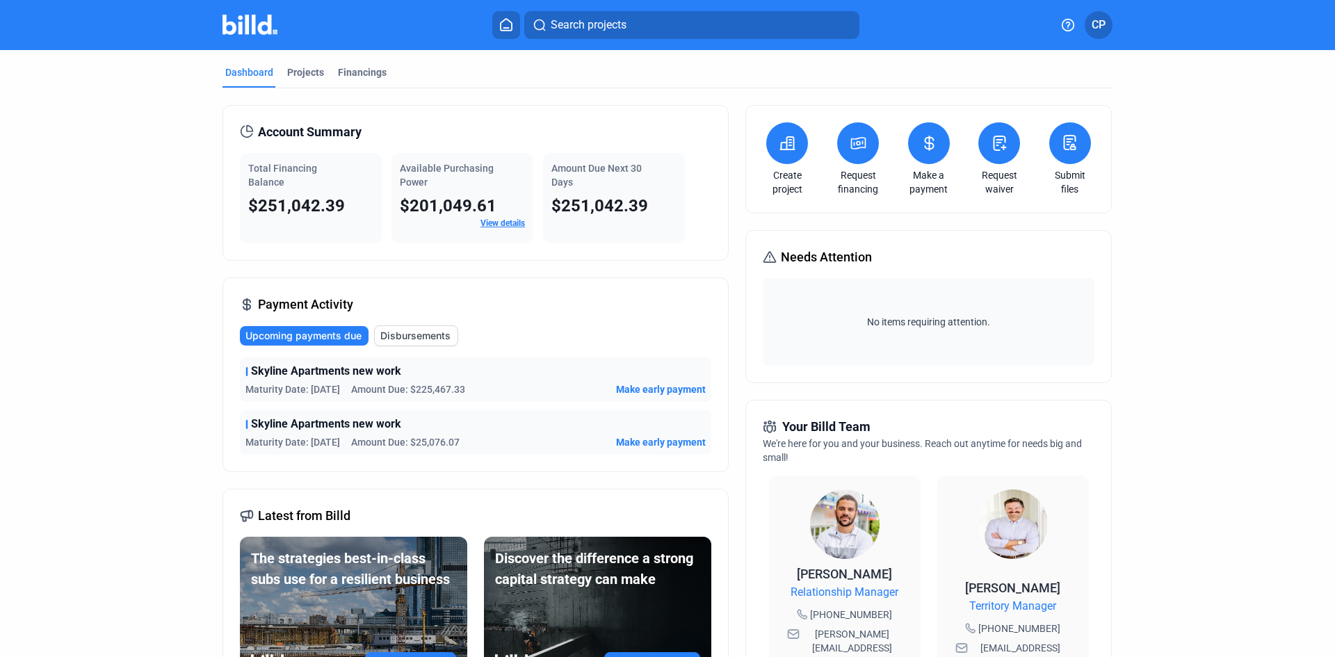
click at [429, 337] on span "Disbursements" at bounding box center [415, 336] width 70 height 14
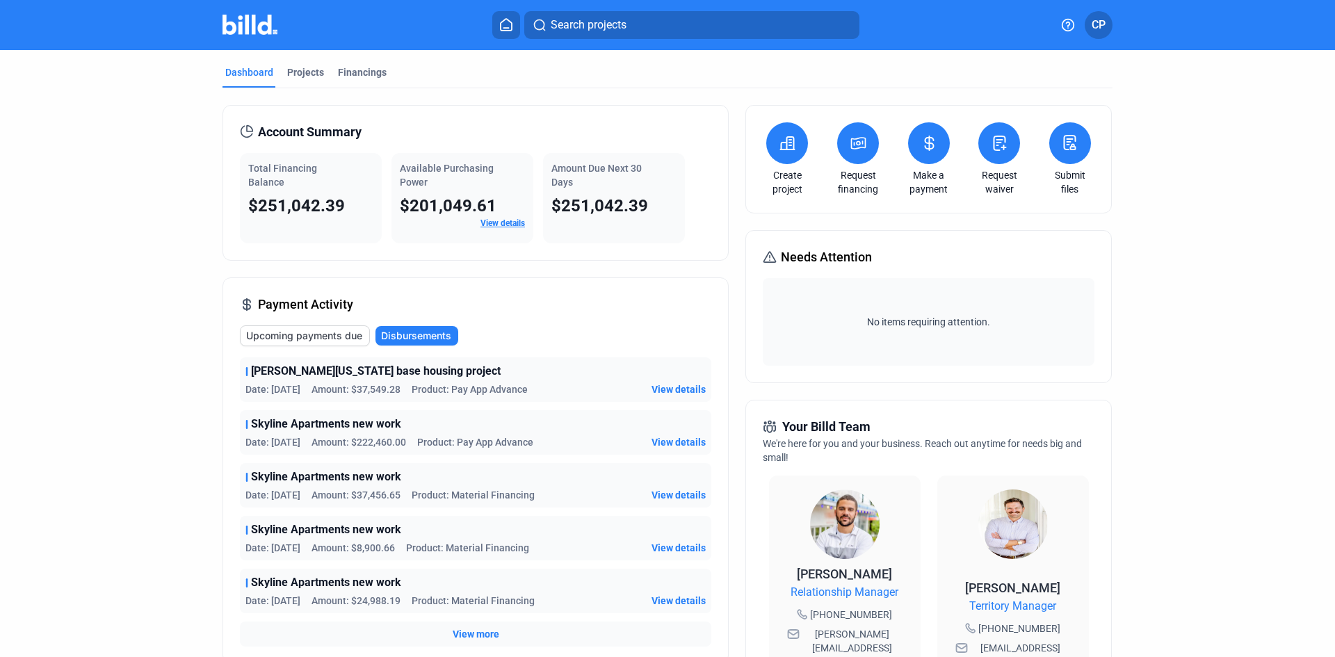
click at [686, 444] on span "View details" at bounding box center [679, 442] width 54 height 14
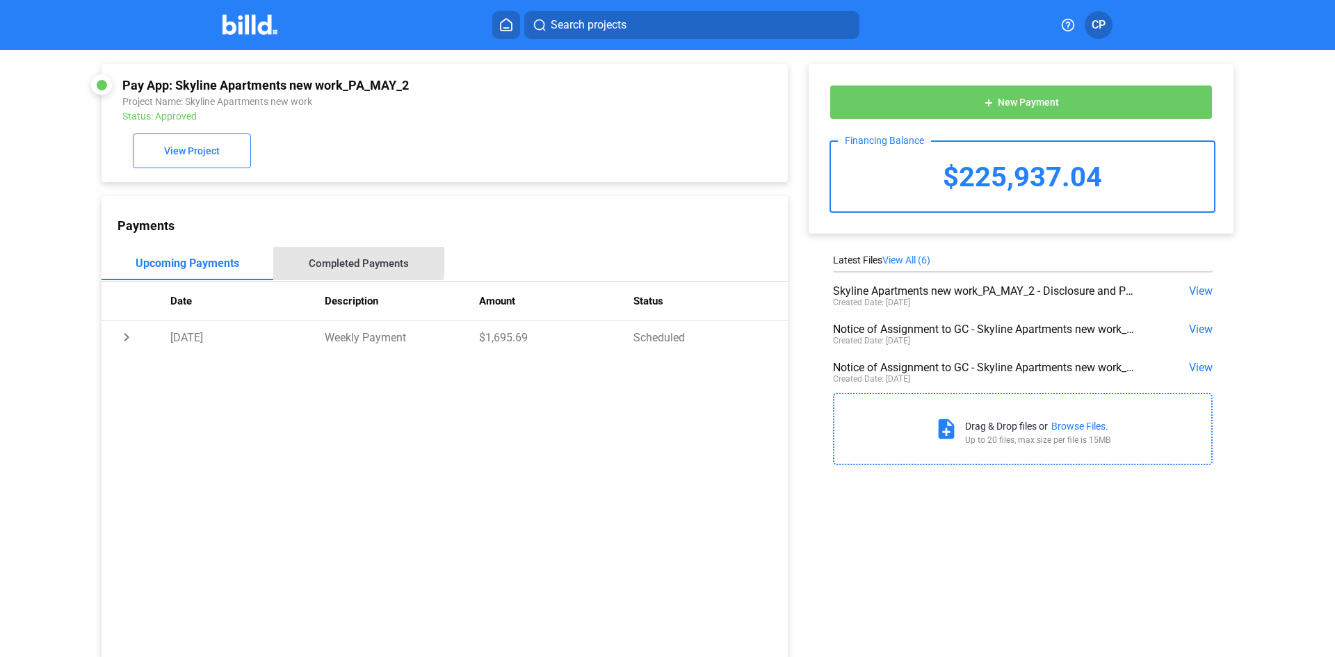
click at [353, 255] on div "Completed Payments" at bounding box center [359, 263] width 172 height 33
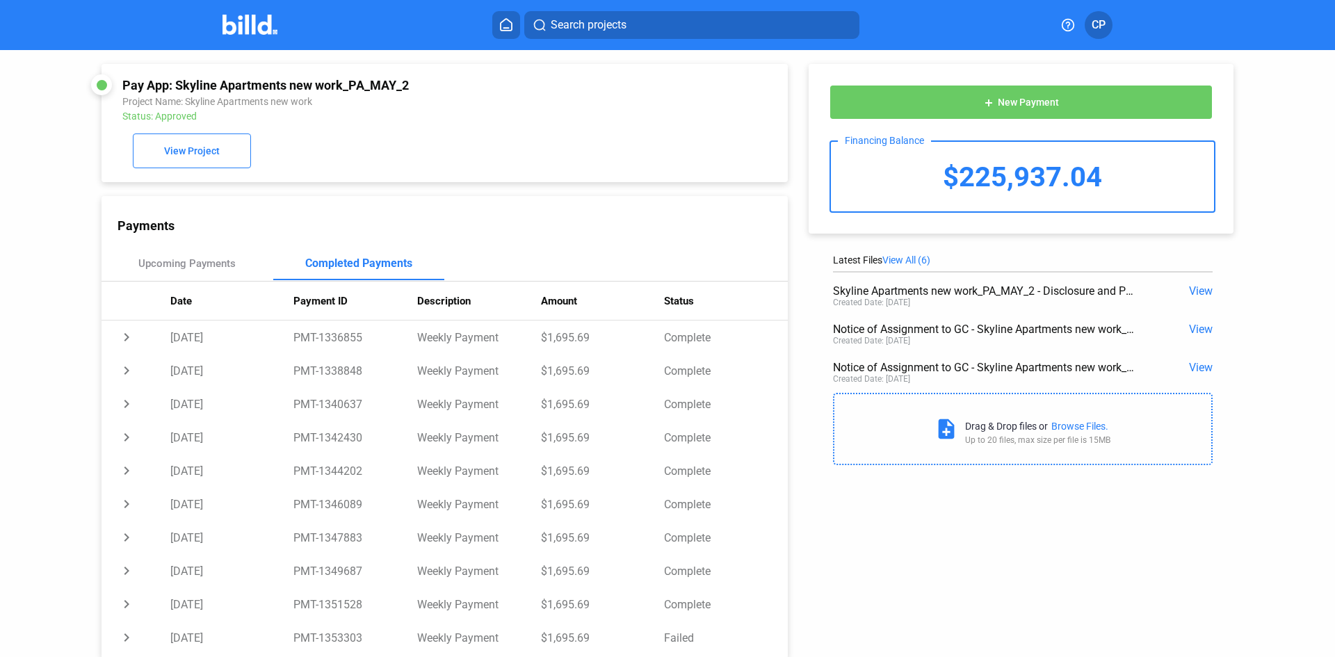
click at [250, 22] on img at bounding box center [250, 25] width 55 height 20
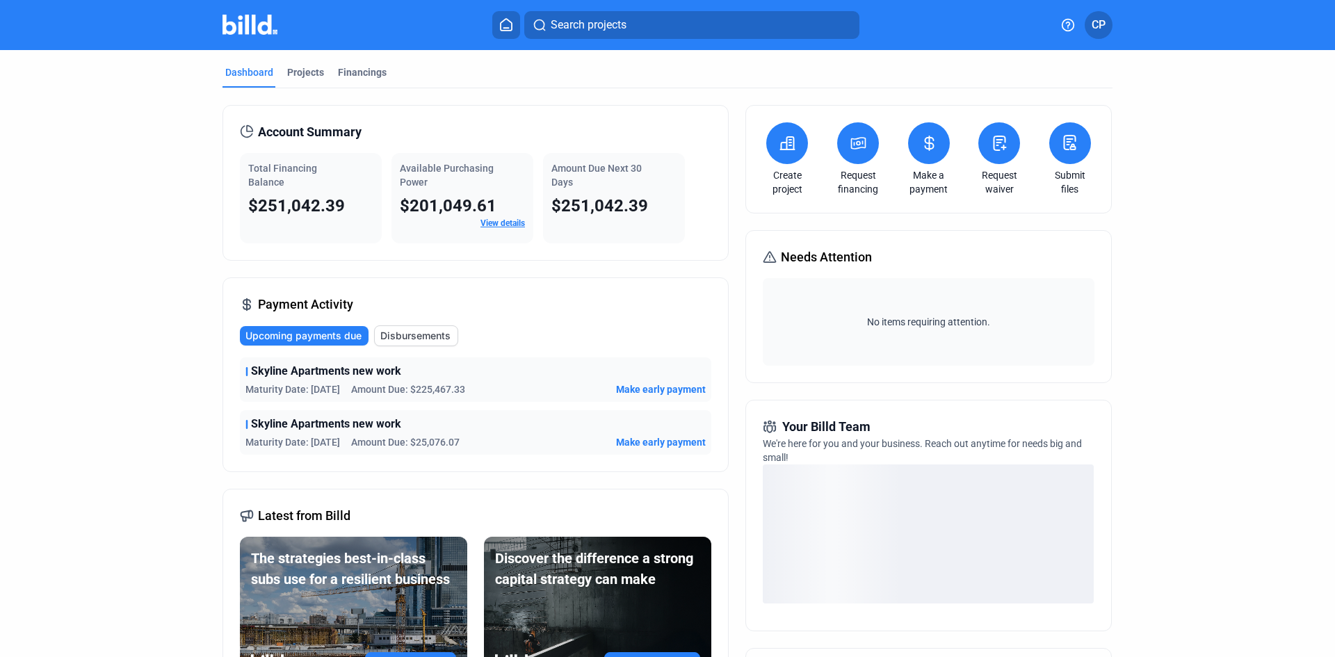
click at [419, 336] on span "Disbursements" at bounding box center [415, 336] width 70 height 14
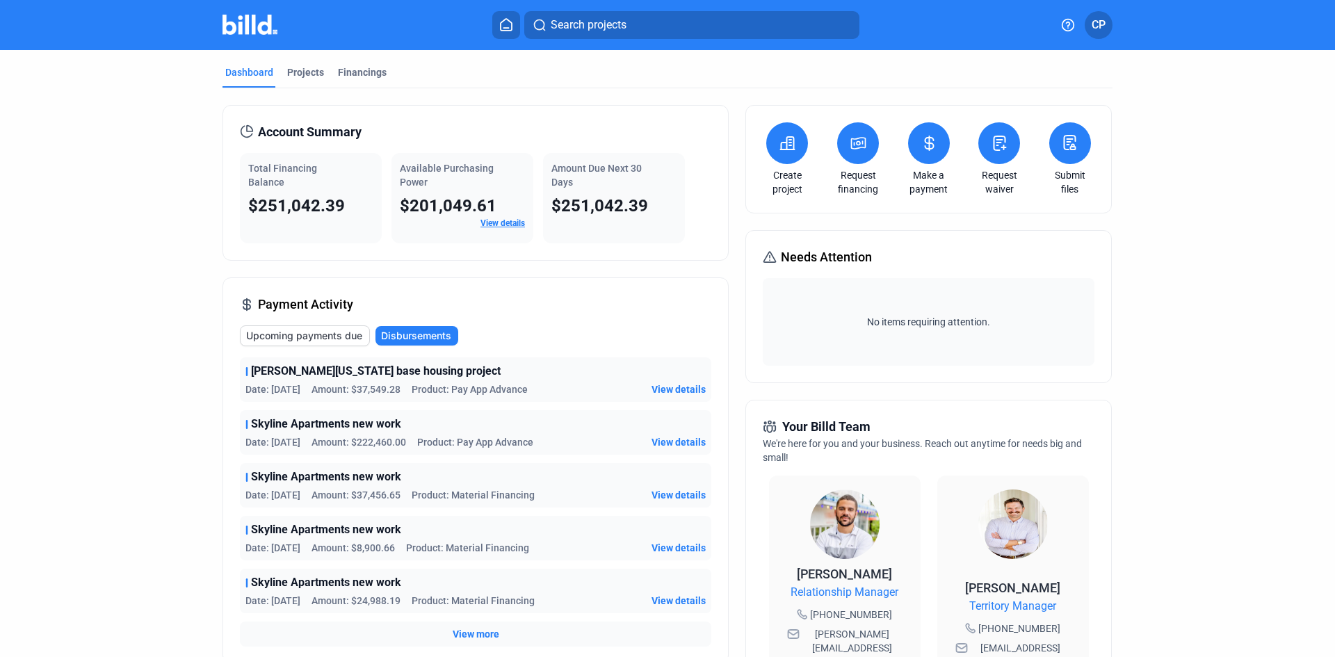
click at [658, 497] on span "View details" at bounding box center [679, 495] width 54 height 14
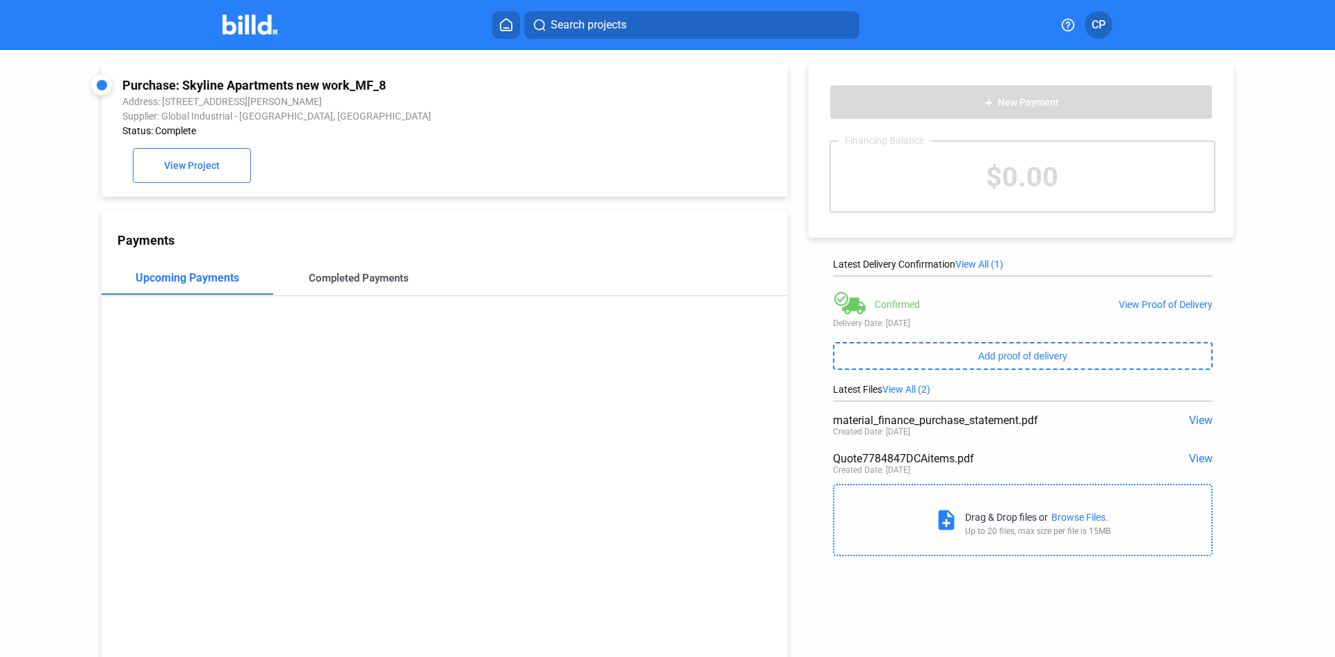
click at [340, 284] on div "Completed Payments" at bounding box center [359, 278] width 100 height 13
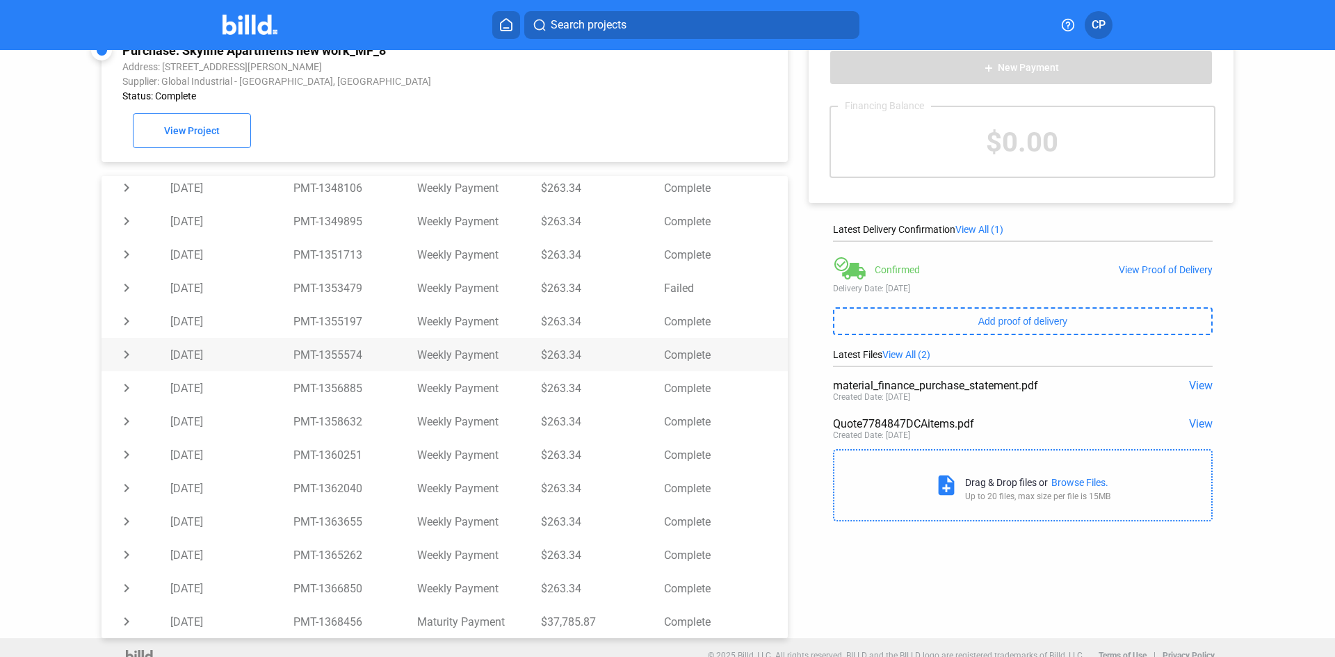
scroll to position [54, 0]
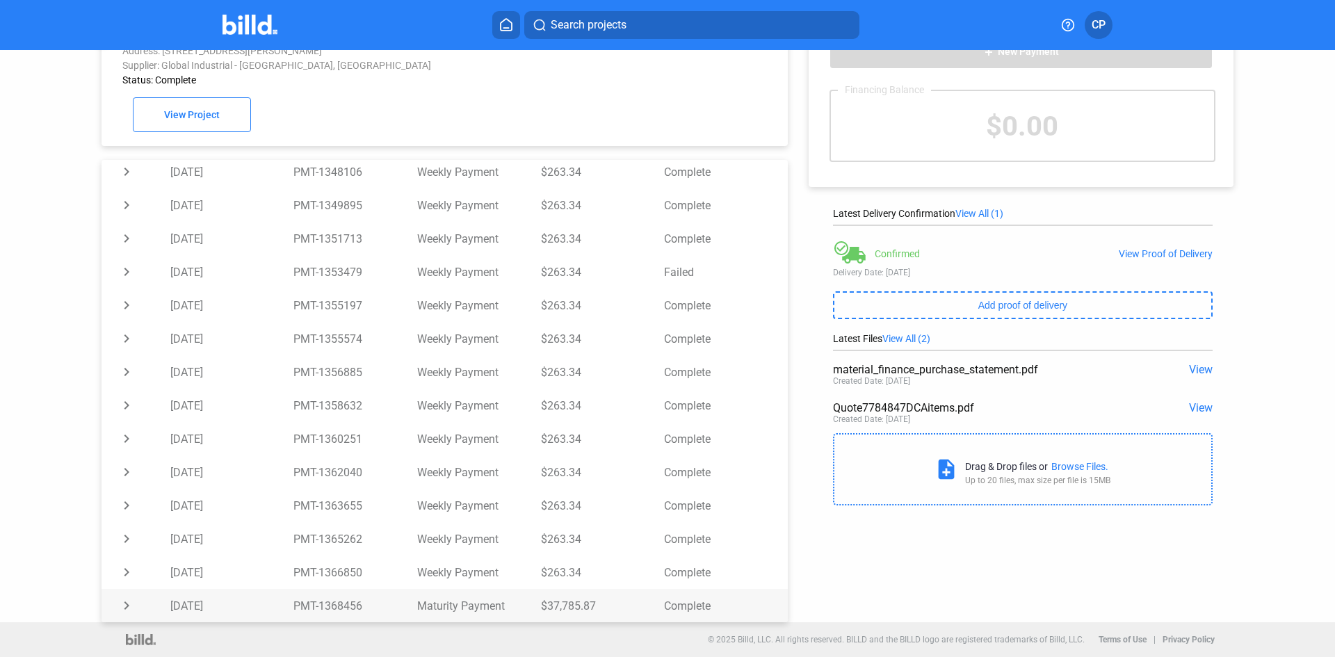
drag, startPoint x: 588, startPoint y: 602, endPoint x: 540, endPoint y: 607, distance: 48.2
click at [541, 607] on td "$37,785.87" at bounding box center [603, 605] width 124 height 33
copy td "37,785.87"
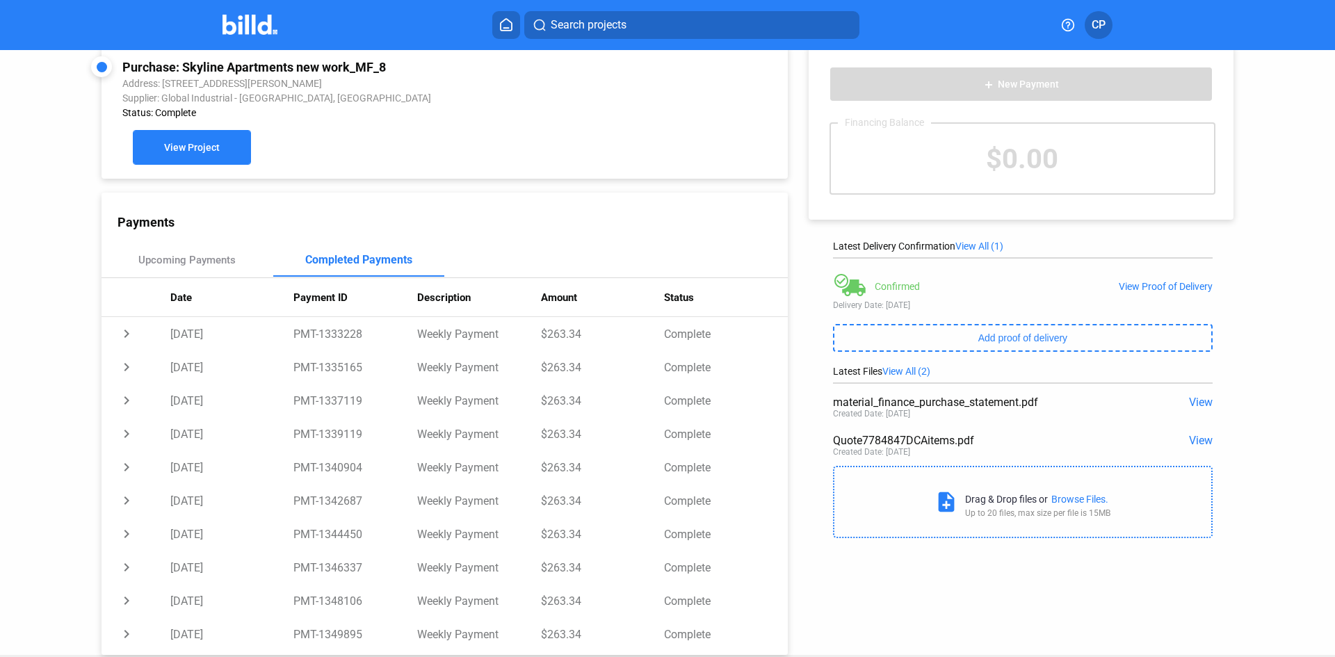
scroll to position [0, 0]
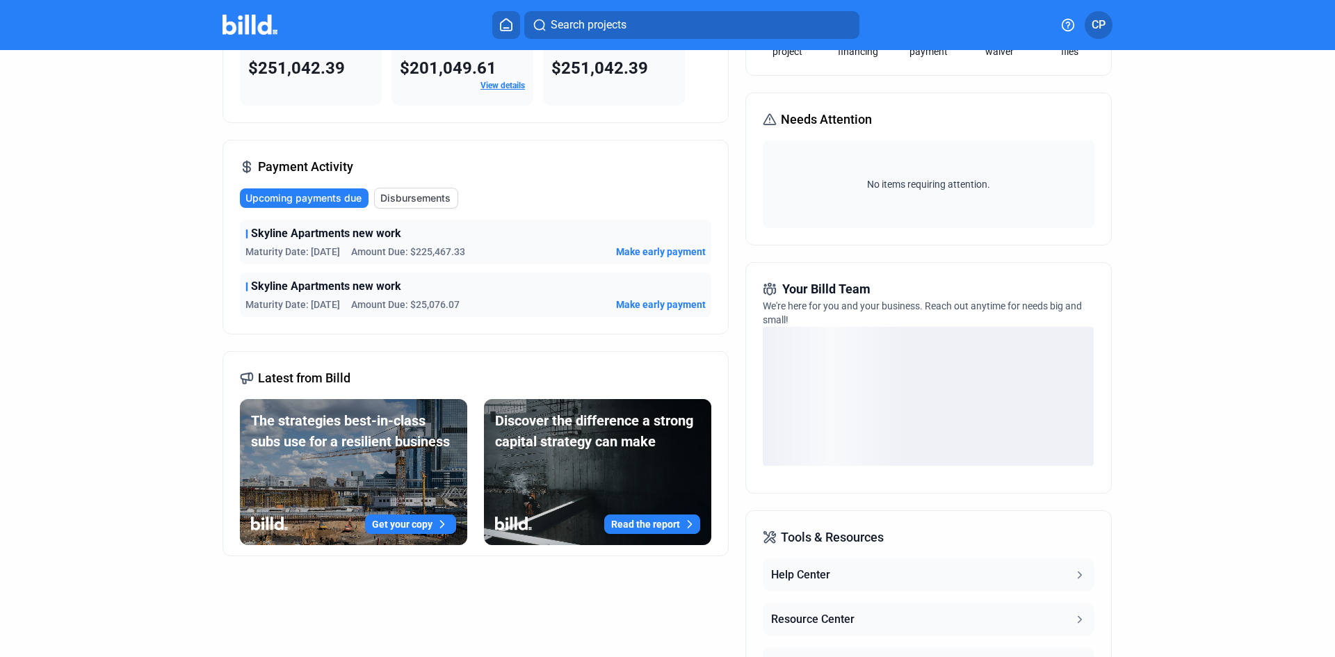
scroll to position [139, 0]
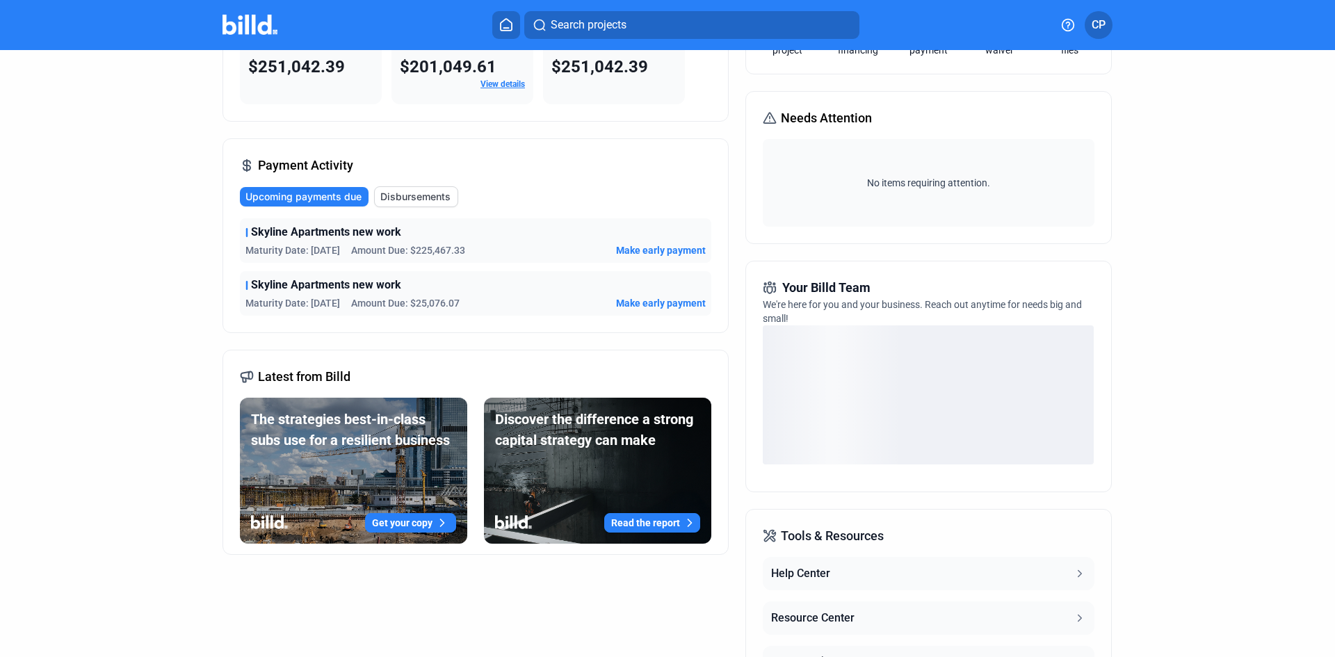
click at [436, 195] on span "Disbursements" at bounding box center [415, 197] width 70 height 14
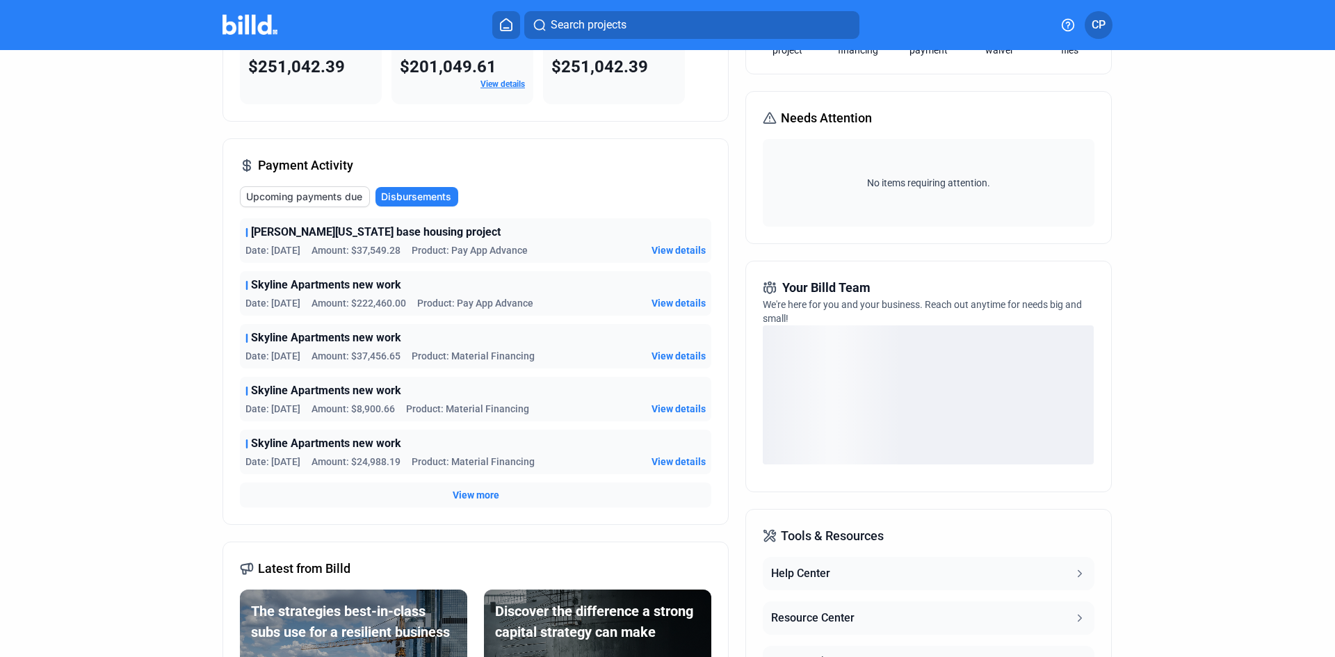
click at [679, 242] on div "[PERSON_NAME][US_STATE] base housing project Date: [DATE] Amount: $37,549.28 Pr…" at bounding box center [476, 240] width 472 height 45
click at [679, 248] on span "View details" at bounding box center [679, 250] width 54 height 14
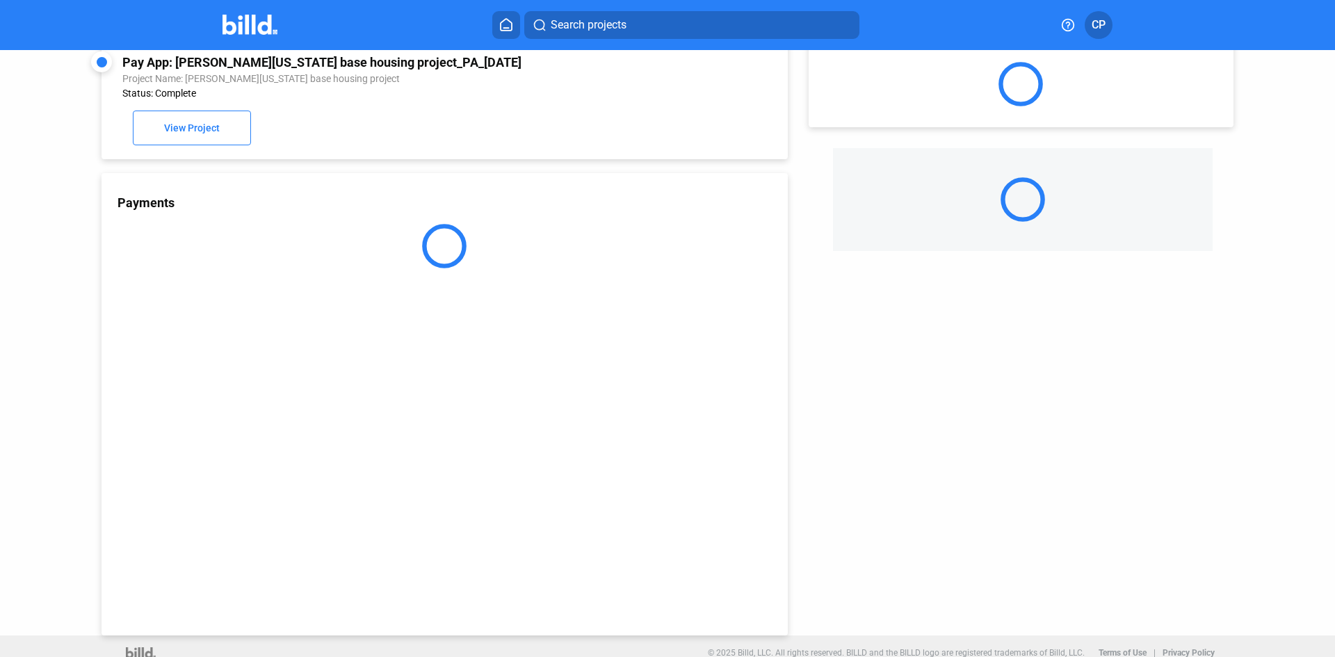
scroll to position [38, 0]
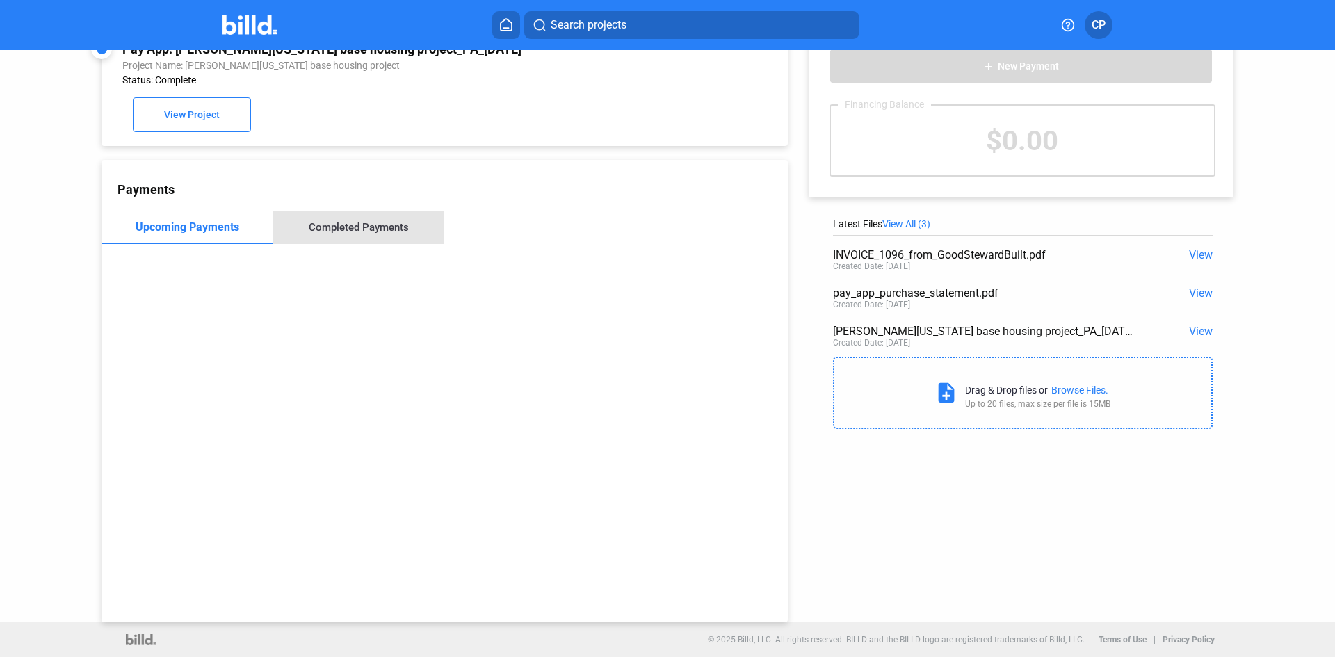
click at [371, 219] on div "Completed Payments" at bounding box center [359, 227] width 172 height 33
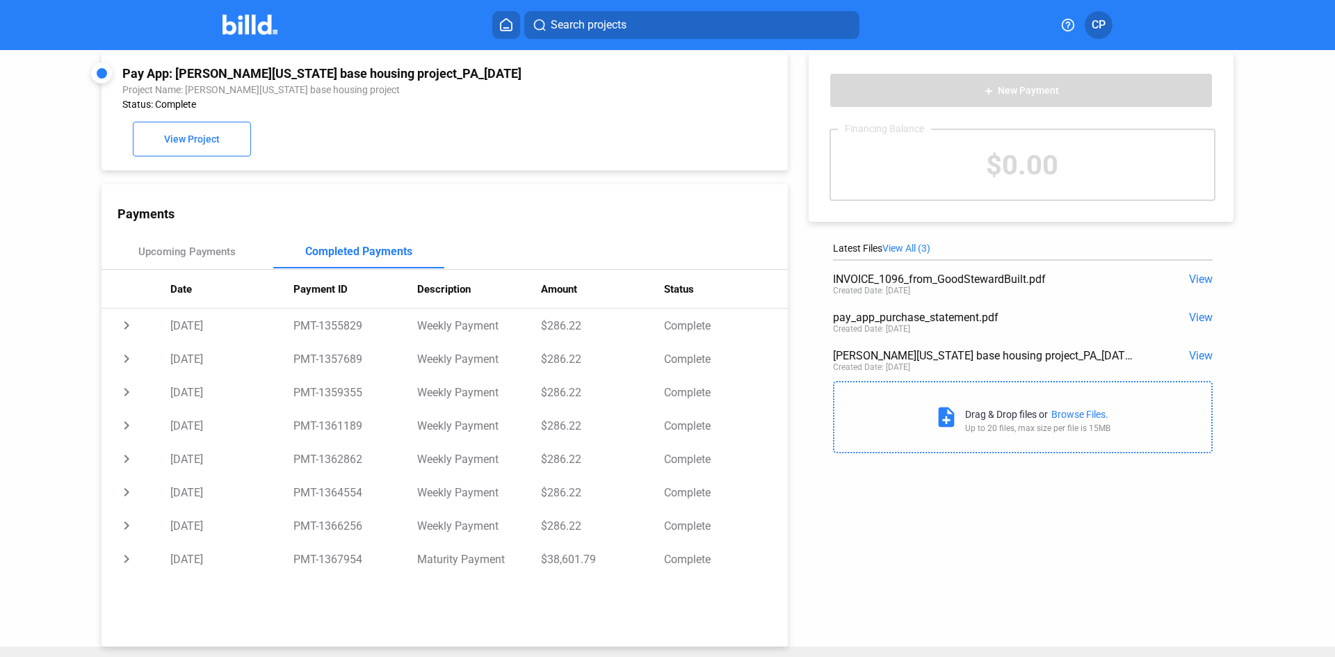
scroll to position [0, 0]
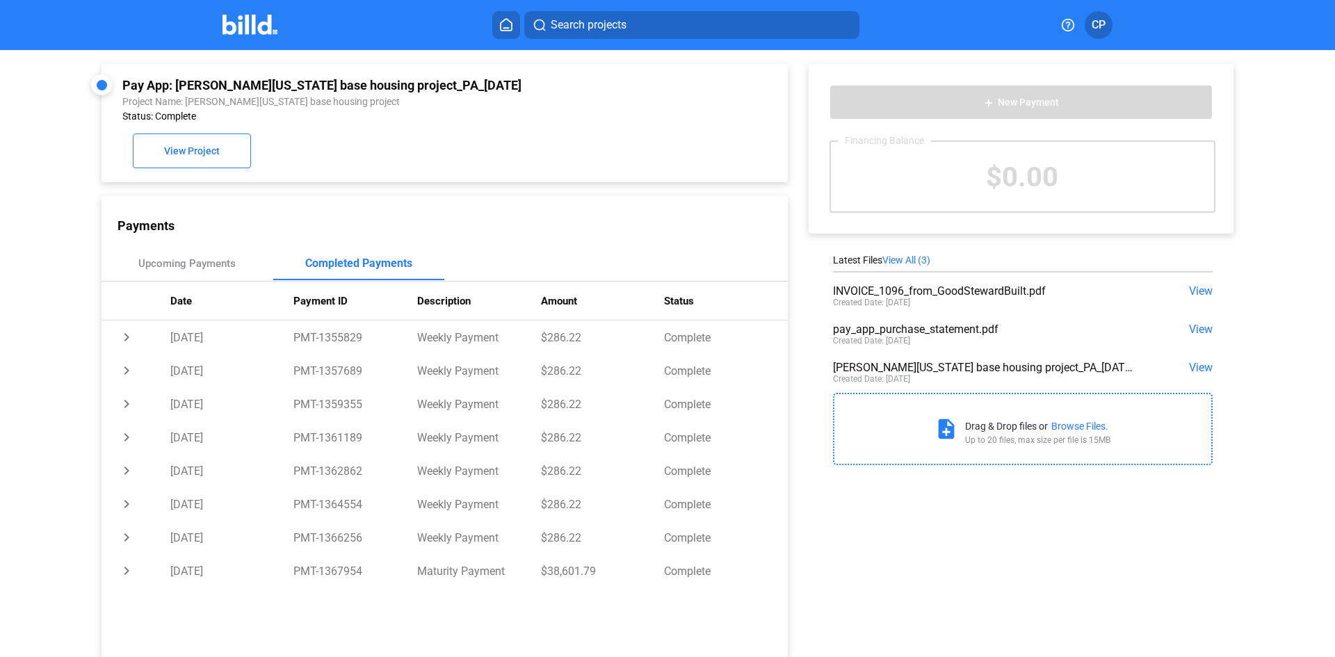
click at [269, 27] on img at bounding box center [250, 25] width 55 height 20
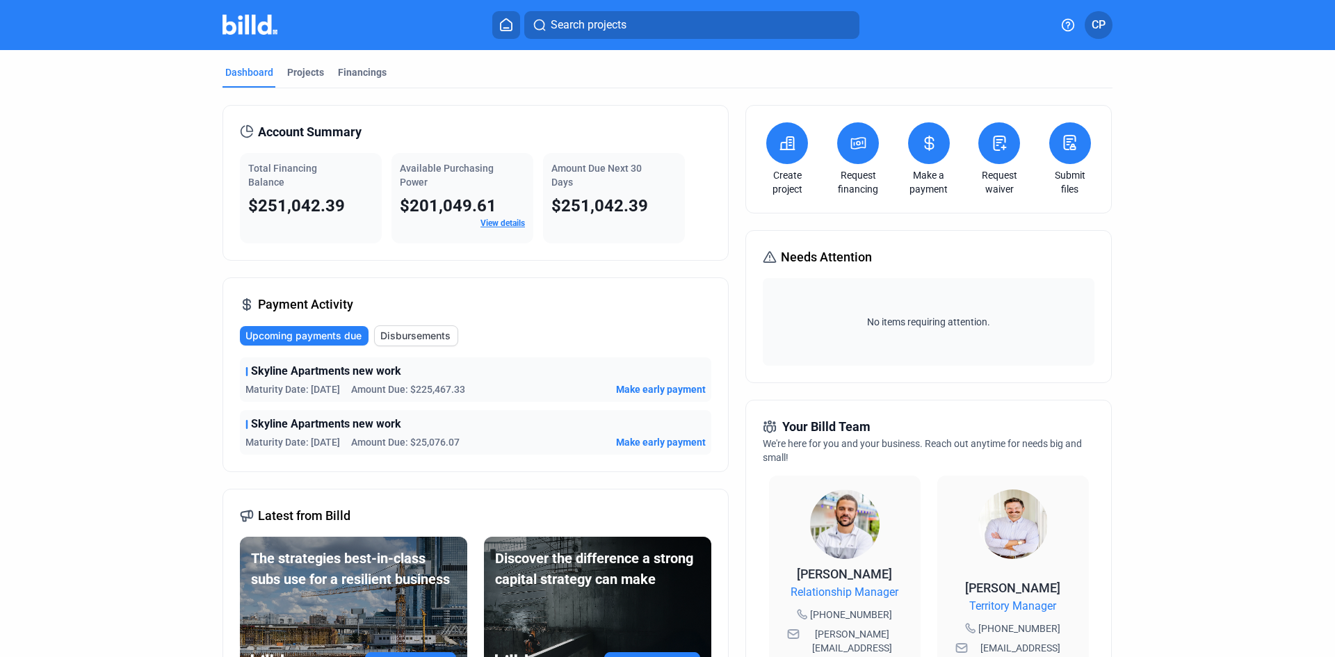
drag, startPoint x: 336, startPoint y: 209, endPoint x: 257, endPoint y: 218, distance: 79.1
click at [256, 216] on div "$251,042.39" at bounding box center [310, 206] width 125 height 22
copy span "251,042.39"
